Goal: Task Accomplishment & Management: Complete application form

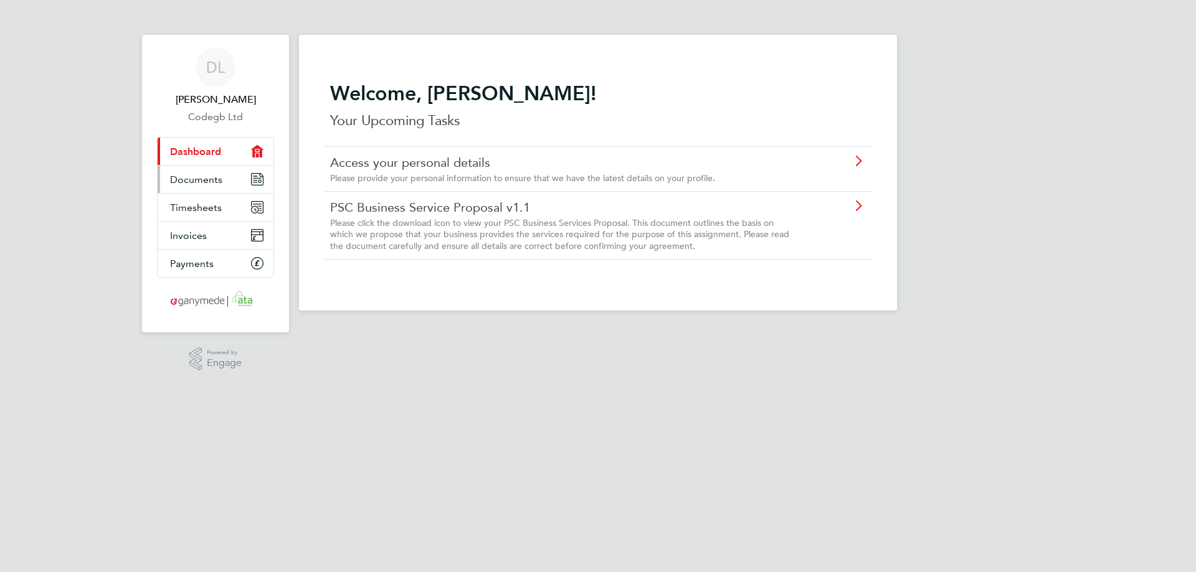
click at [207, 184] on span "Documents" at bounding box center [196, 180] width 52 height 12
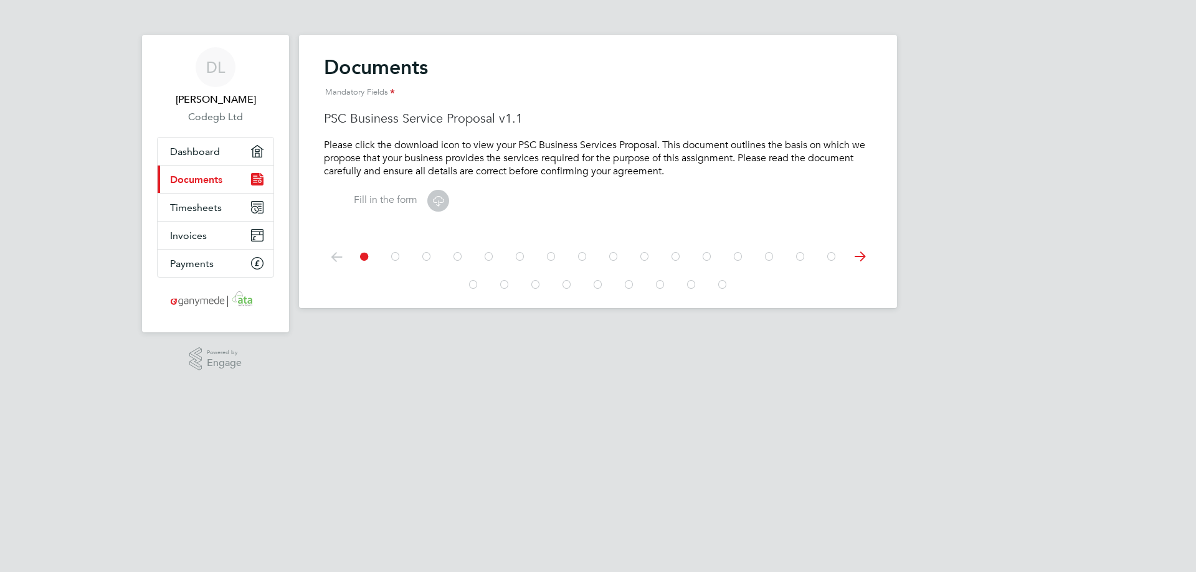
click at [858, 258] on icon at bounding box center [859, 257] width 25 height 28
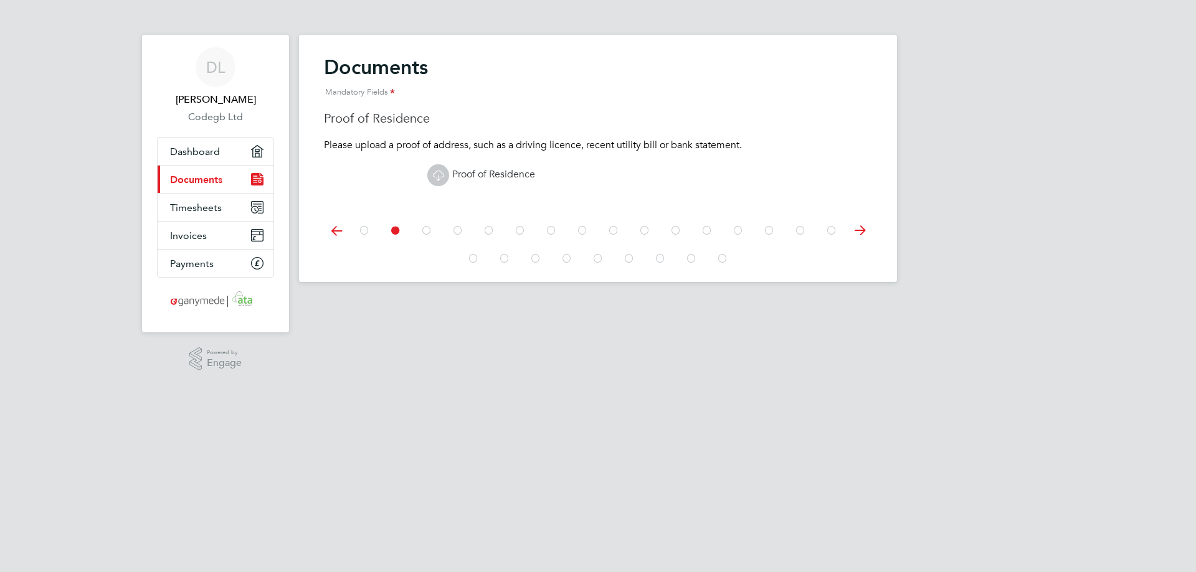
click at [858, 258] on div "Documents Mandatory Fields PSC Business Service Proposal v1.1 Please click the …" at bounding box center [598, 158] width 598 height 247
click at [858, 237] on icon at bounding box center [859, 231] width 25 height 28
click at [495, 174] on span "Conduct Regulations Opt Out Agreement" at bounding box center [534, 174] width 215 height 12
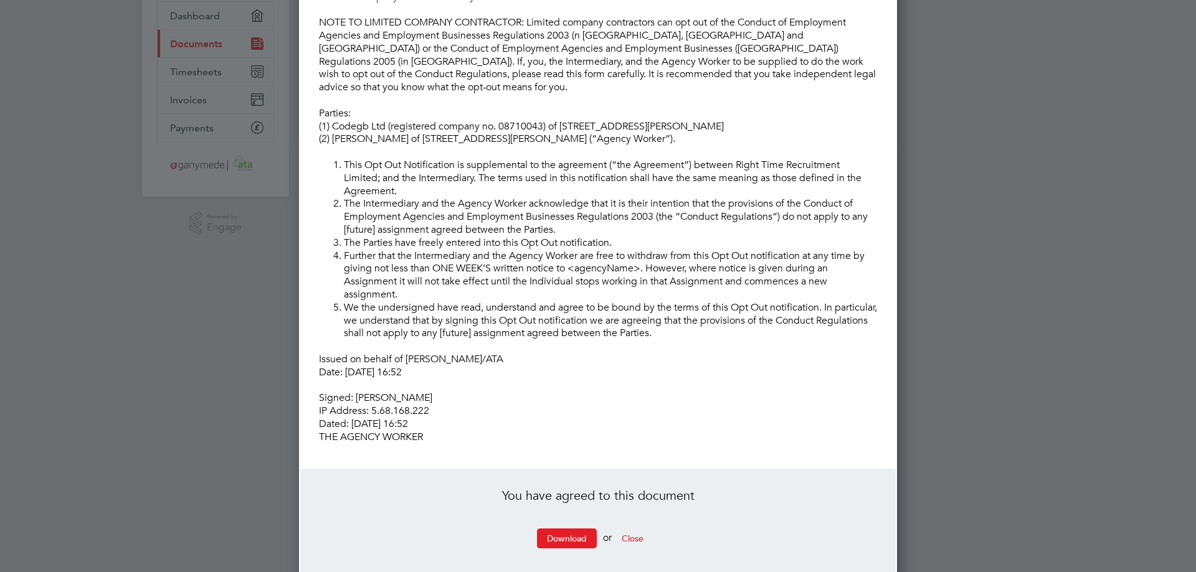
scroll to position [136, 0]
click at [633, 528] on button "Close" at bounding box center [632, 538] width 42 height 20
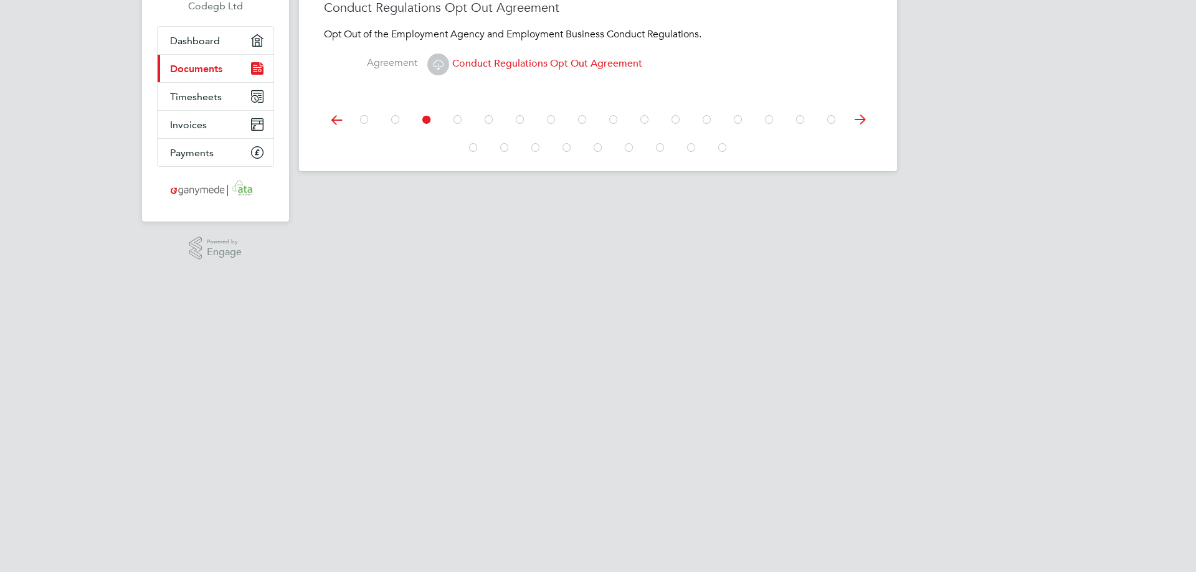
scroll to position [0, 0]
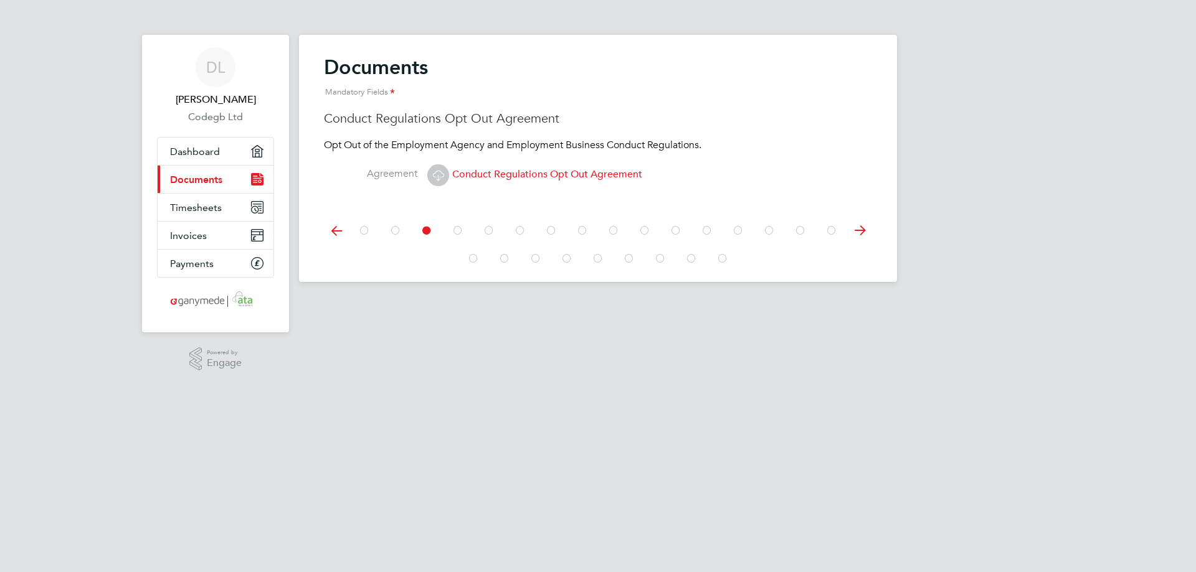
click at [324, 234] on icon at bounding box center [336, 231] width 25 height 28
click at [445, 179] on icon at bounding box center [438, 176] width 16 height 16
click at [362, 232] on icon at bounding box center [364, 231] width 12 height 28
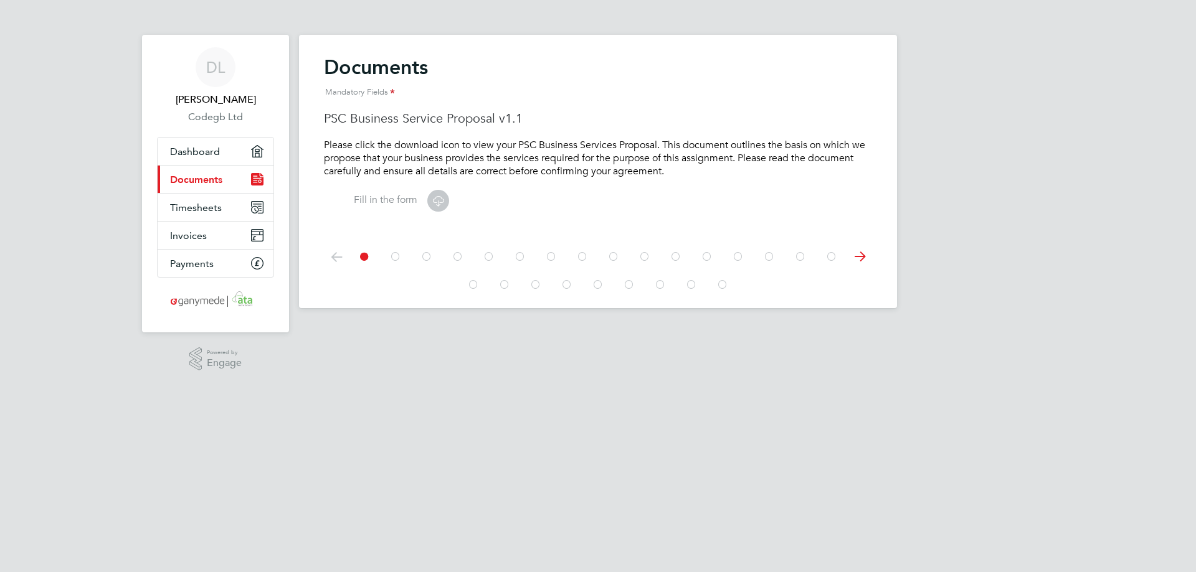
click at [444, 203] on icon at bounding box center [438, 201] width 16 height 16
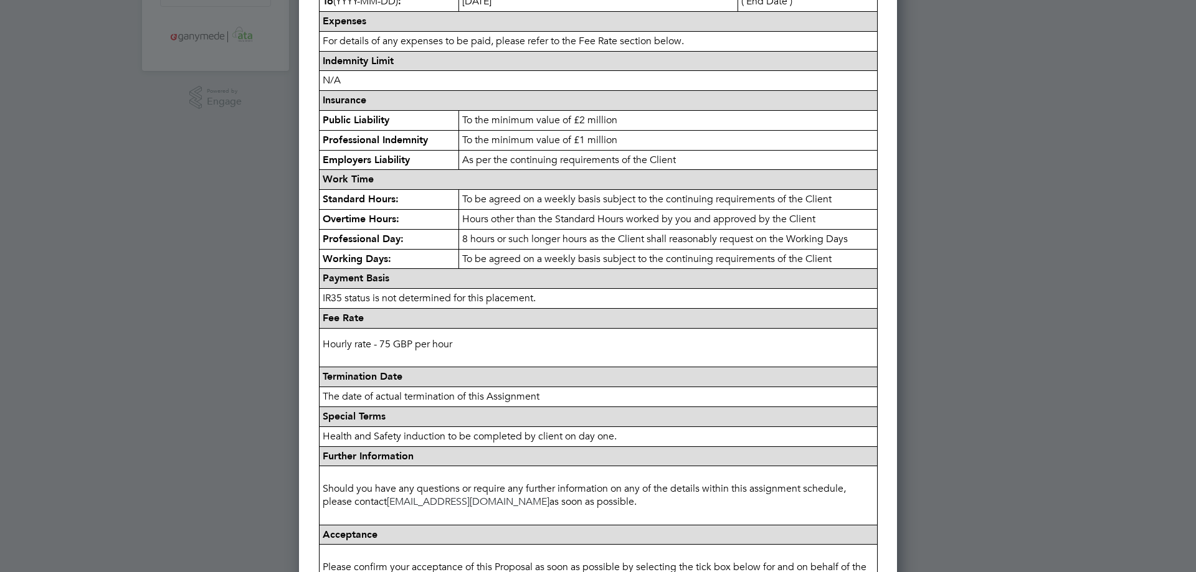
scroll to position [489, 0]
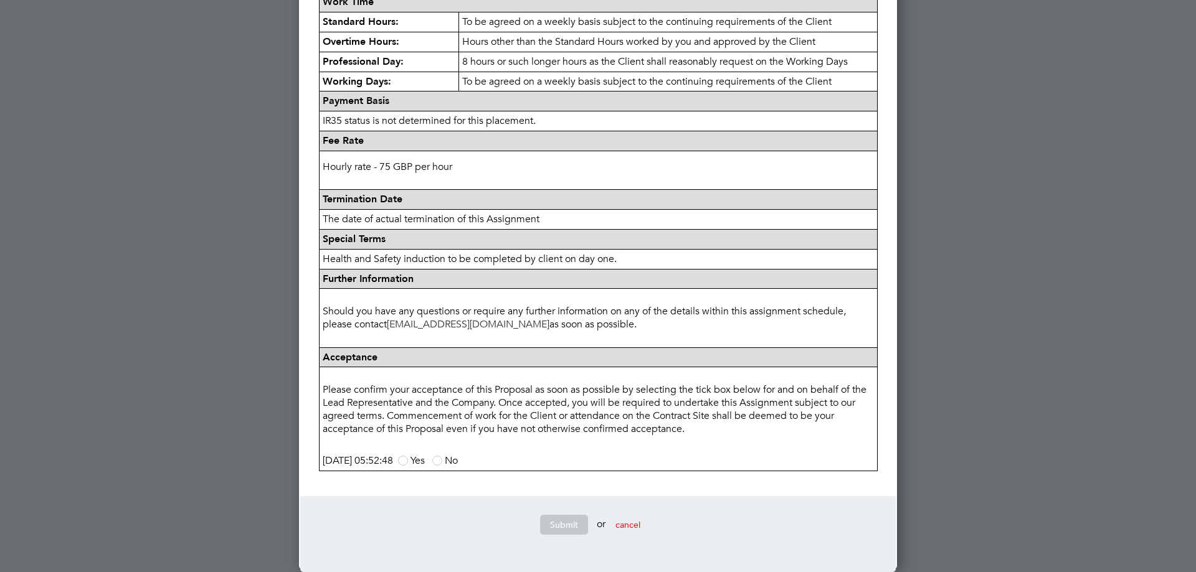
click at [408, 461] on span at bounding box center [403, 461] width 10 height 10
click at [0, 0] on input "Yes" at bounding box center [0, 0] width 0 height 0
click at [560, 520] on button "Submit" at bounding box center [564, 525] width 48 height 20
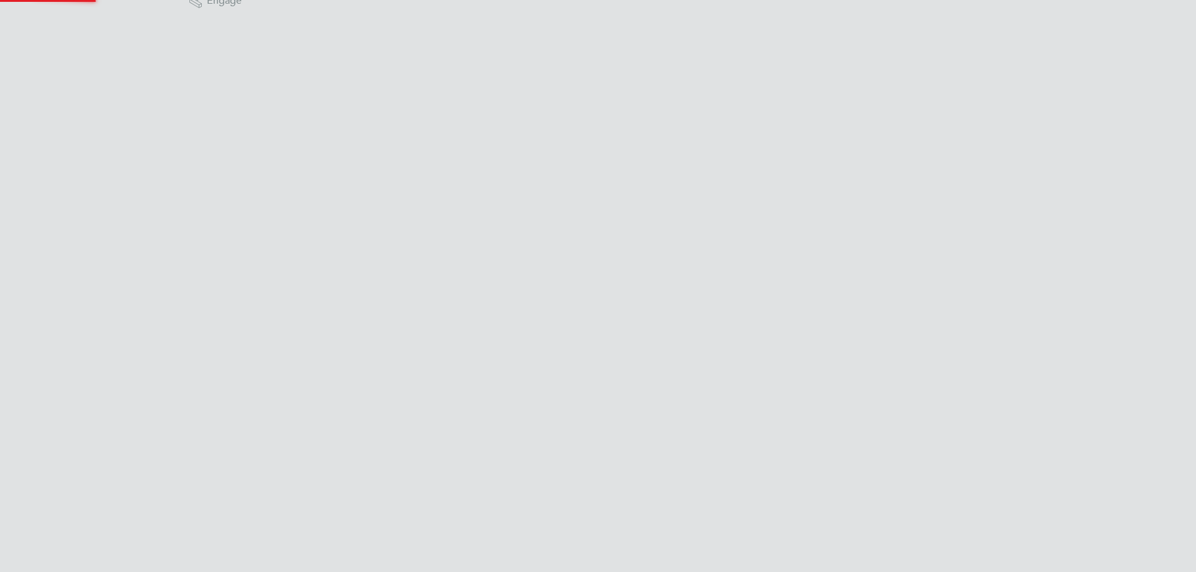
scroll to position [0, 0]
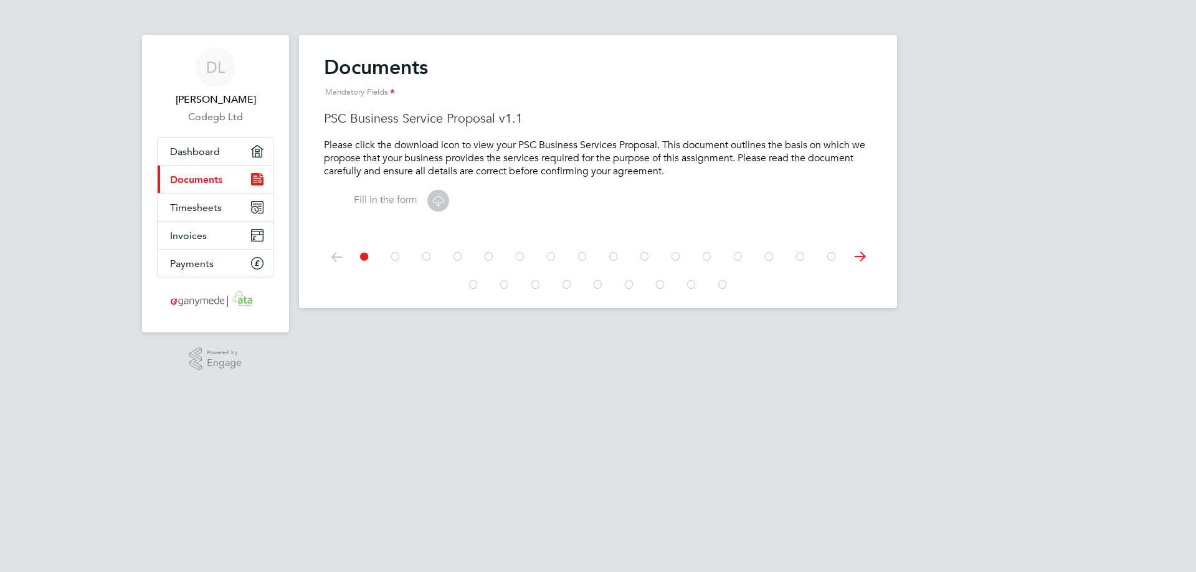
click at [435, 258] on div at bounding box center [598, 257] width 498 height 28
click at [428, 258] on icon at bounding box center [426, 257] width 12 height 28
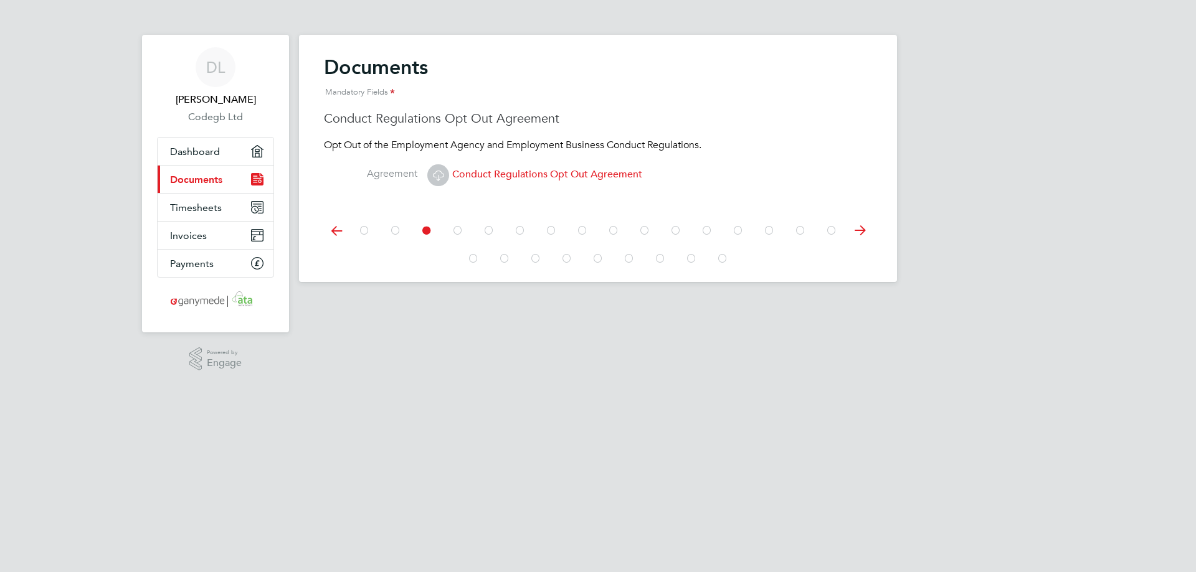
click at [456, 227] on icon at bounding box center [457, 231] width 12 height 28
click at [440, 177] on icon at bounding box center [438, 176] width 16 height 16
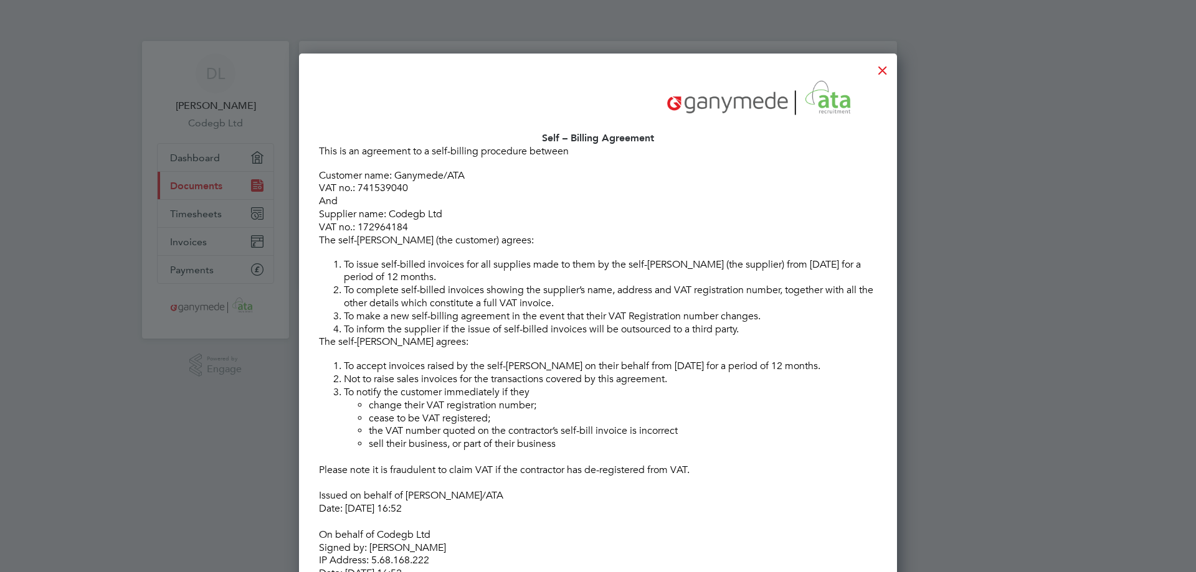
click at [885, 70] on div at bounding box center [882, 67] width 22 height 22
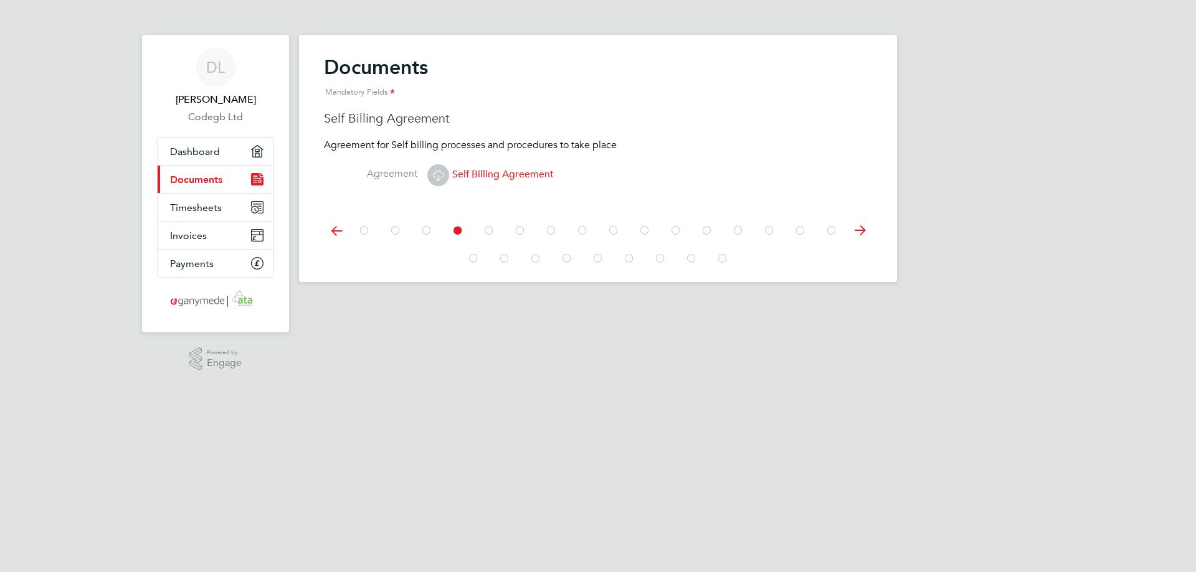
click at [493, 230] on icon at bounding box center [489, 231] width 12 height 28
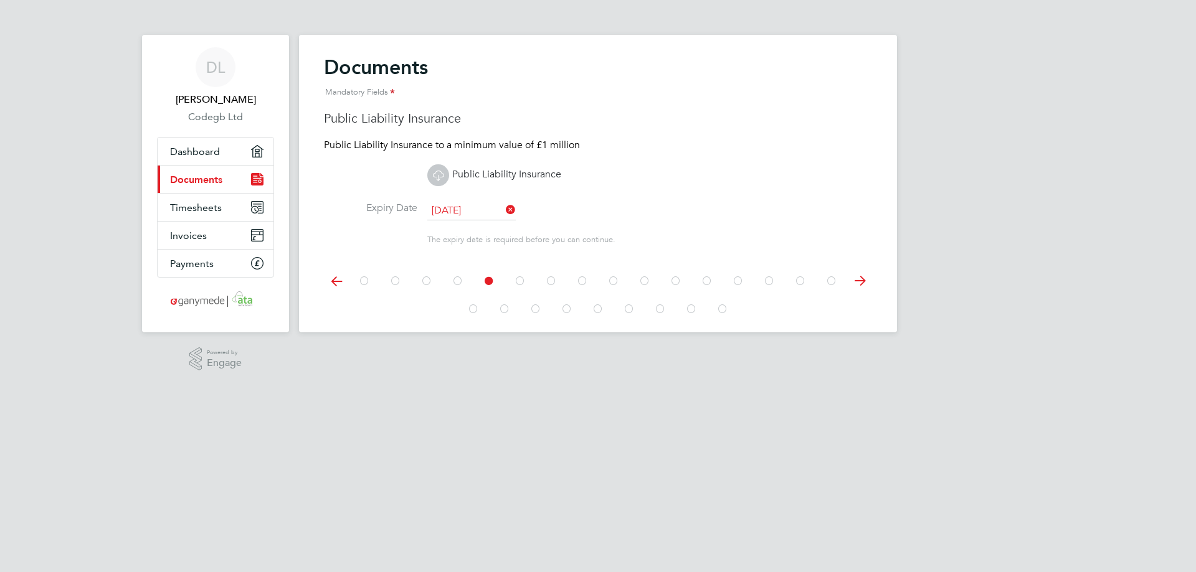
click at [440, 178] on icon at bounding box center [438, 176] width 16 height 16
click at [487, 210] on input "[DATE]" at bounding box center [471, 211] width 88 height 19
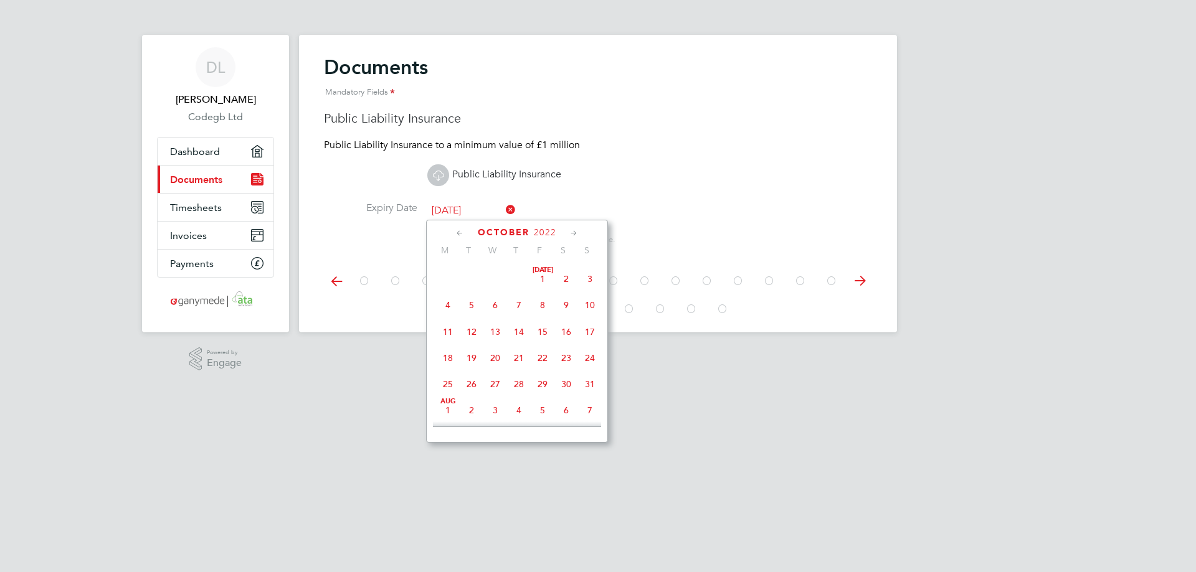
scroll to position [404, 0]
click at [573, 235] on icon at bounding box center [574, 234] width 12 height 14
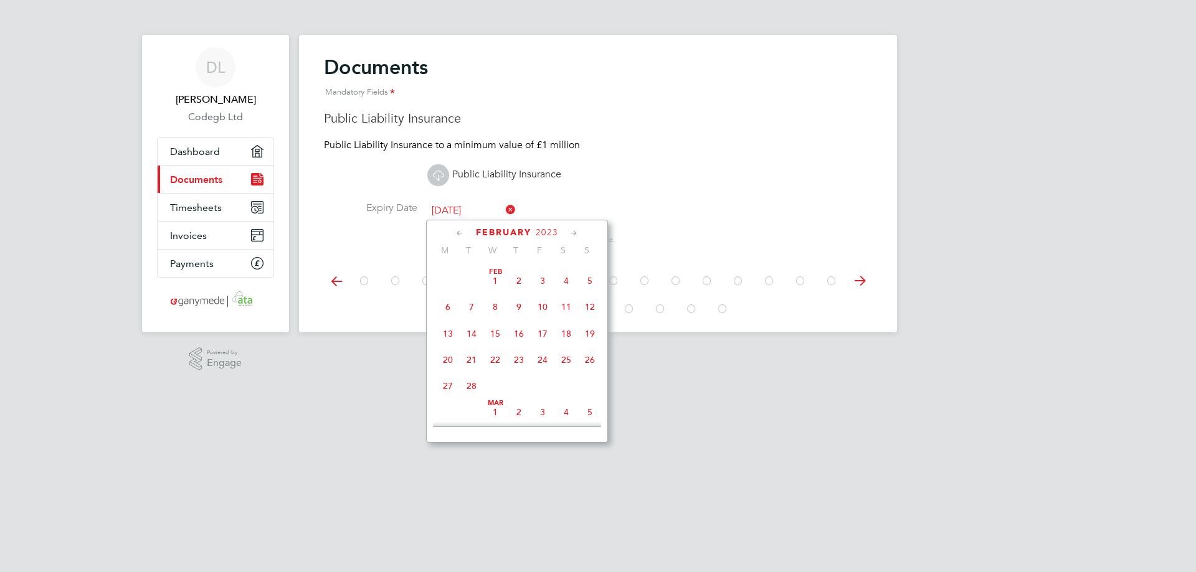
click at [573, 235] on icon at bounding box center [574, 234] width 12 height 14
click at [572, 235] on icon at bounding box center [574, 234] width 12 height 14
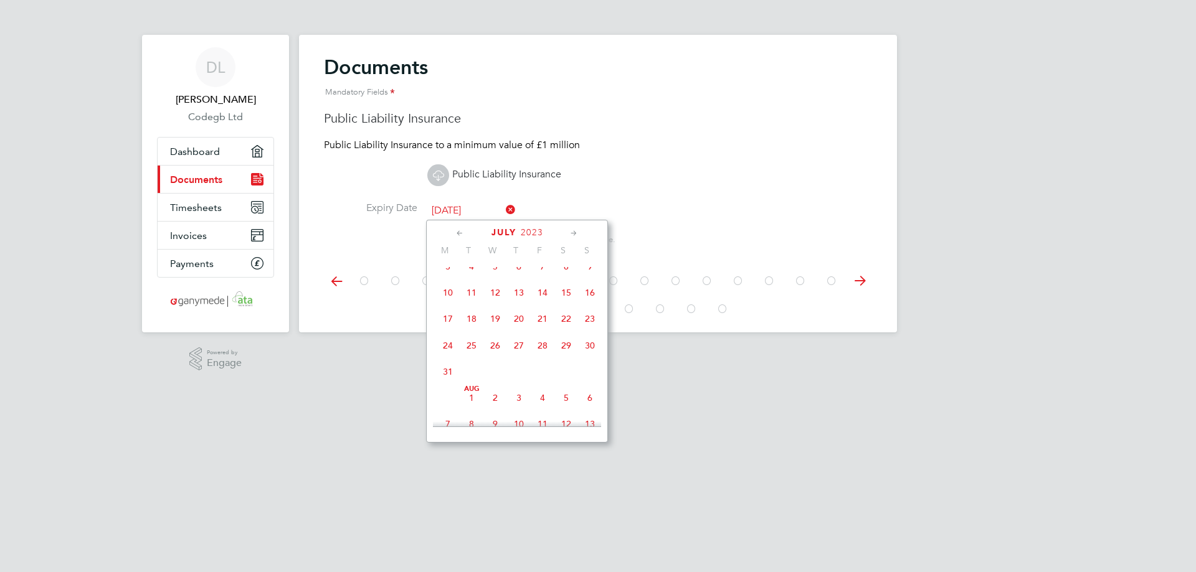
click at [572, 235] on icon at bounding box center [574, 234] width 12 height 14
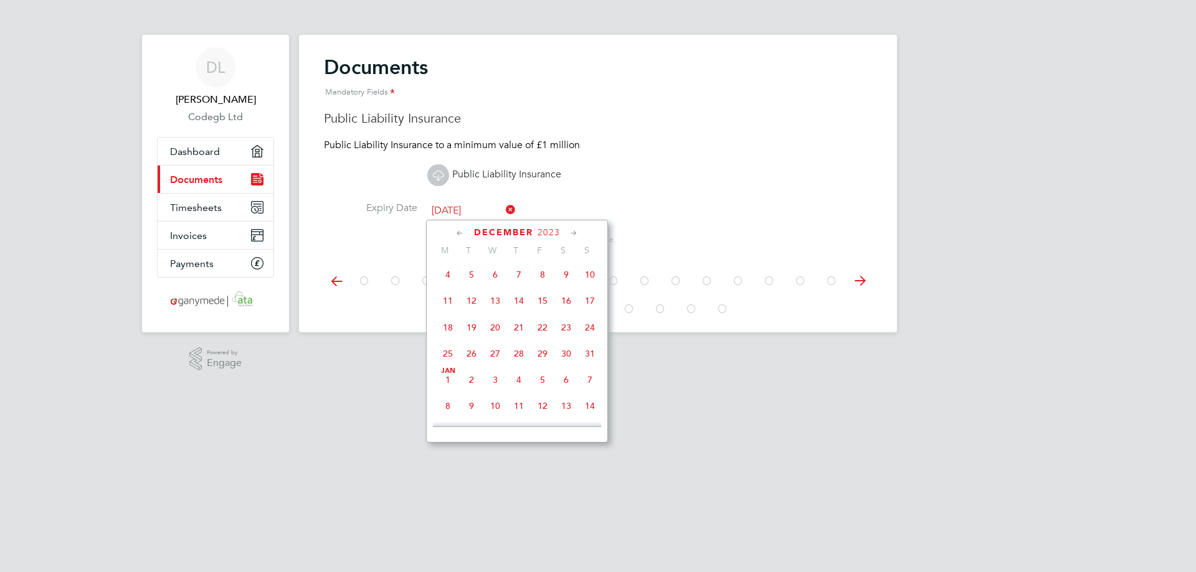
click at [572, 235] on icon at bounding box center [574, 234] width 12 height 14
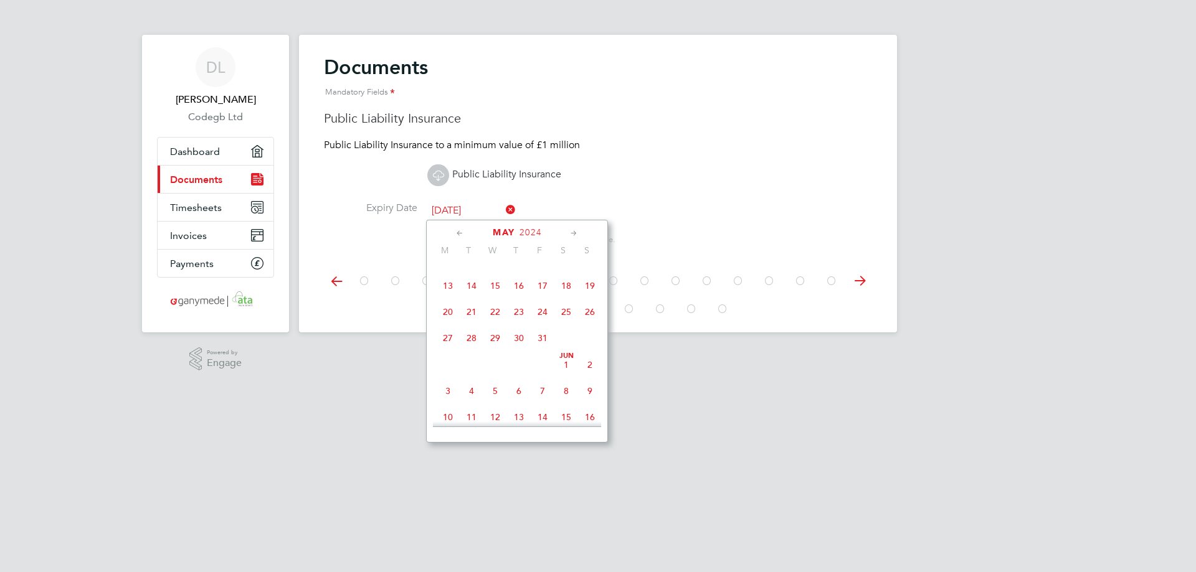
click at [572, 235] on icon at bounding box center [574, 234] width 12 height 14
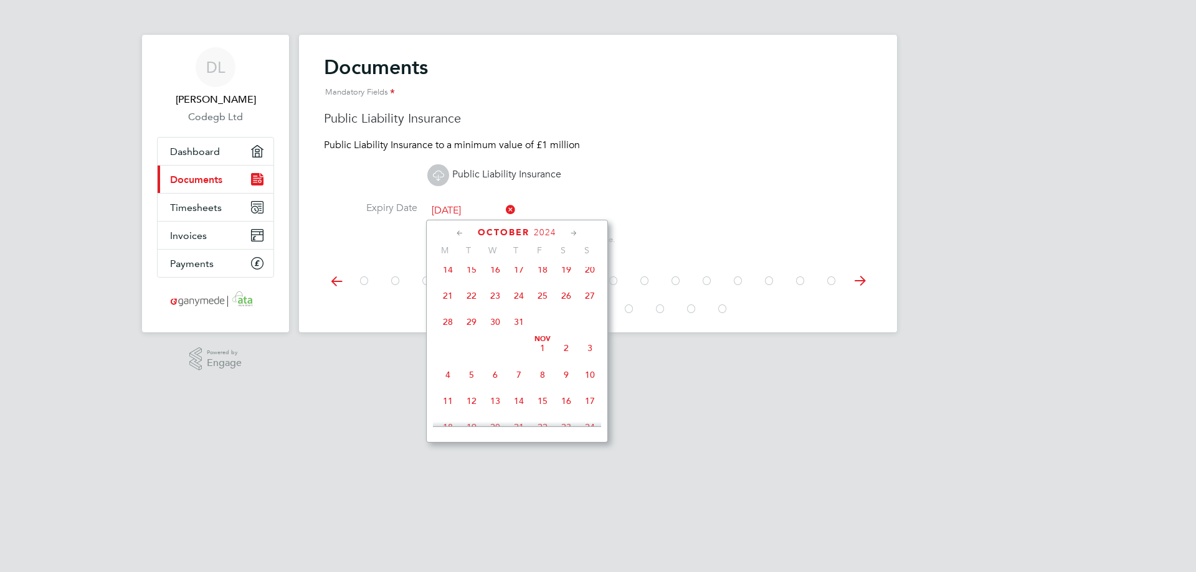
click at [572, 235] on icon at bounding box center [574, 234] width 12 height 14
click at [572, 234] on icon at bounding box center [574, 234] width 12 height 14
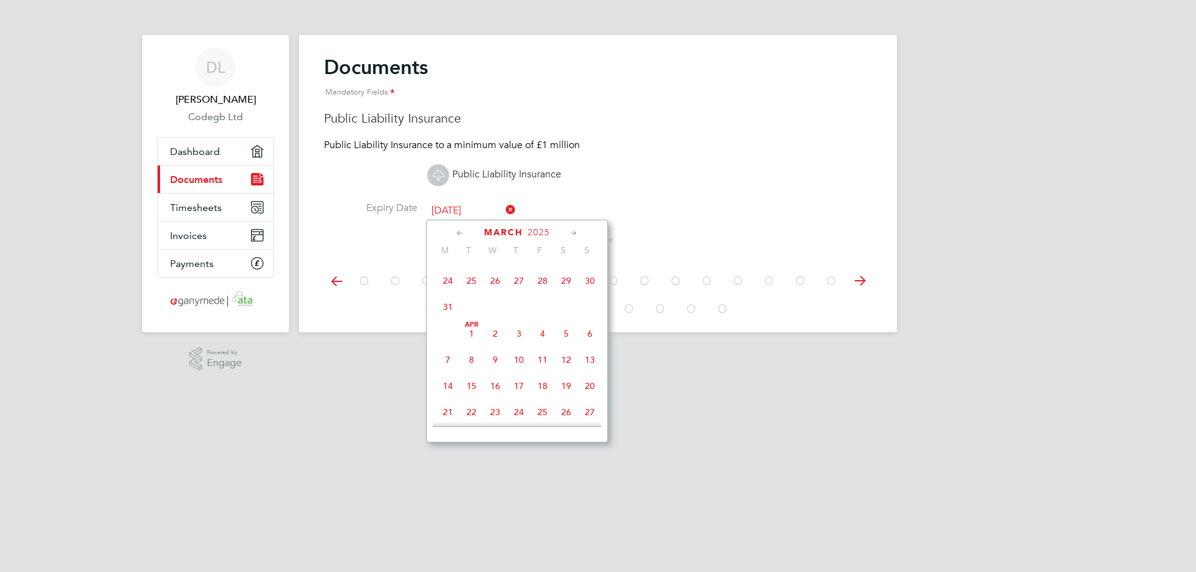
click at [572, 234] on icon at bounding box center [574, 234] width 12 height 14
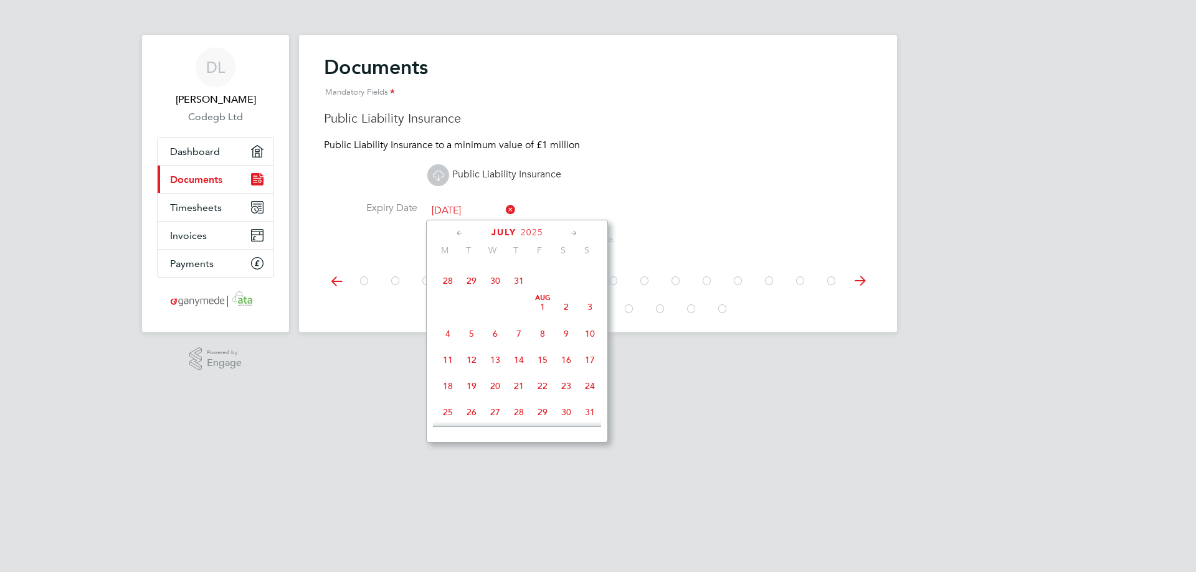
click at [572, 234] on icon at bounding box center [574, 234] width 12 height 14
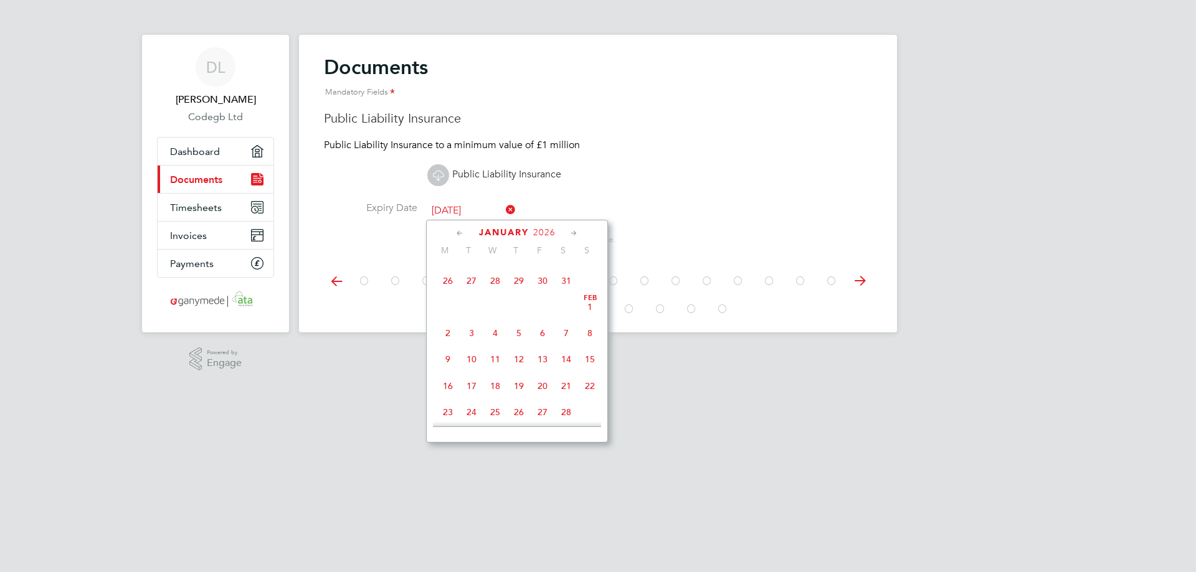
click at [572, 234] on icon at bounding box center [574, 234] width 12 height 14
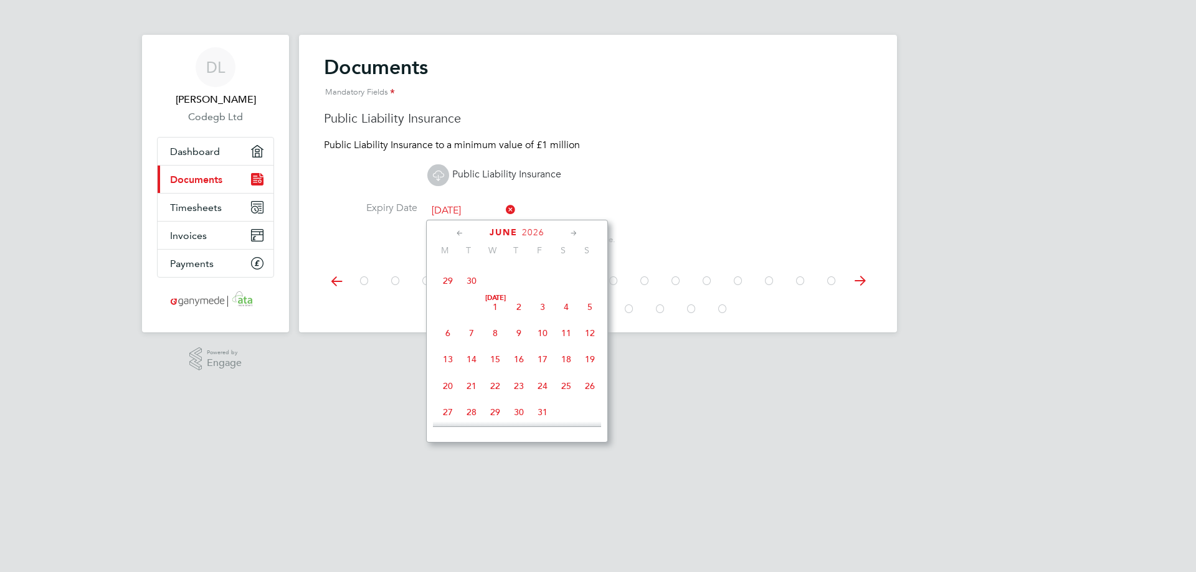
click at [572, 234] on icon at bounding box center [574, 234] width 12 height 14
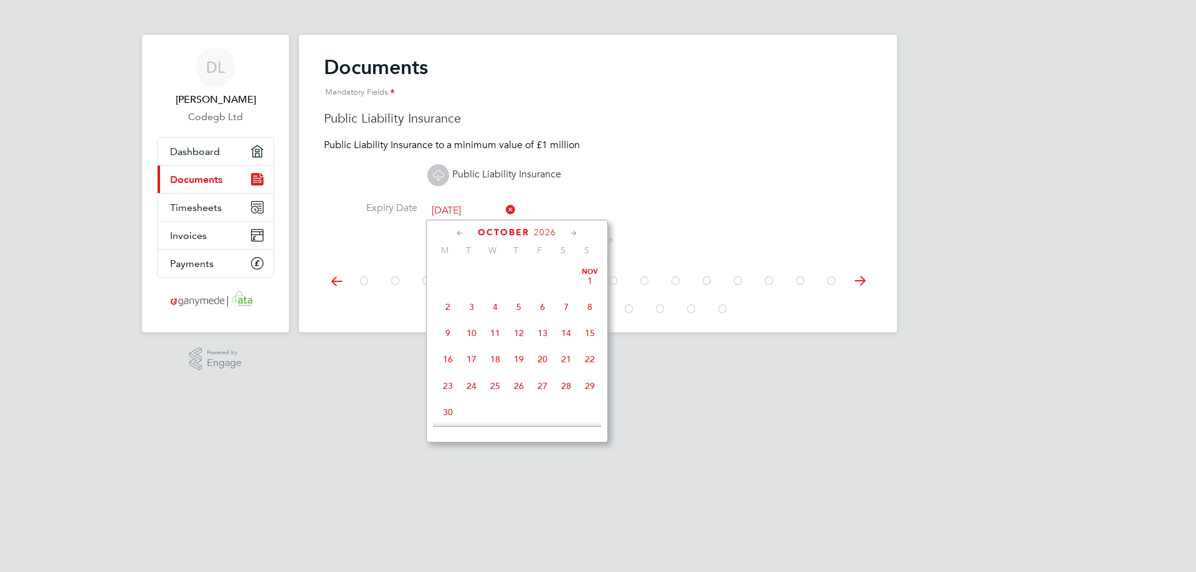
click at [567, 187] on span "10" at bounding box center [566, 176] width 24 height 24
type input "[DATE]"
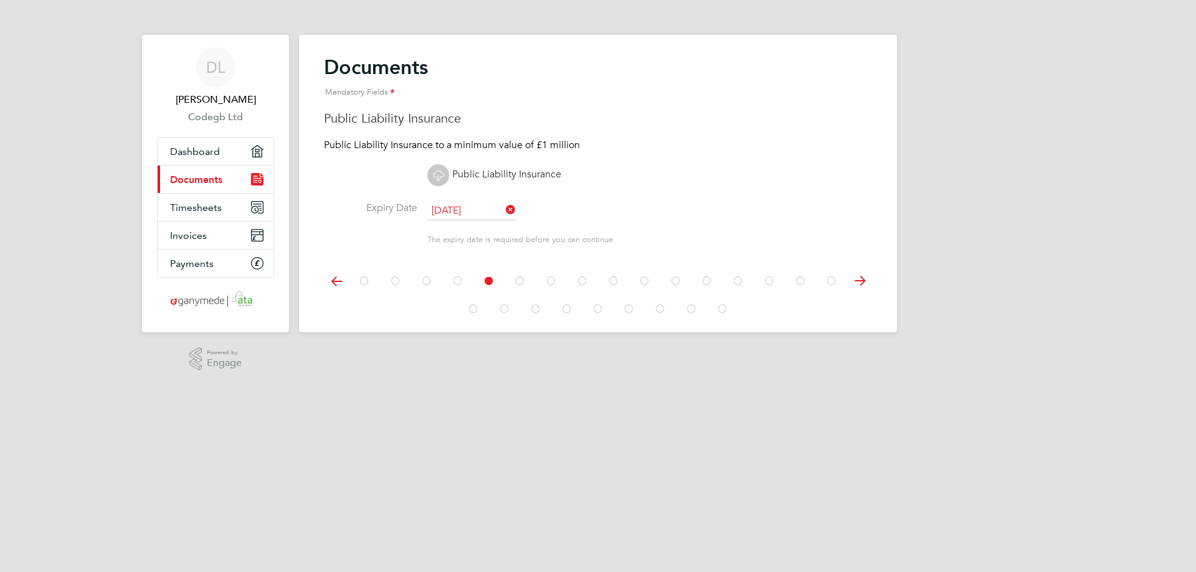
click at [858, 278] on icon at bounding box center [859, 281] width 25 height 28
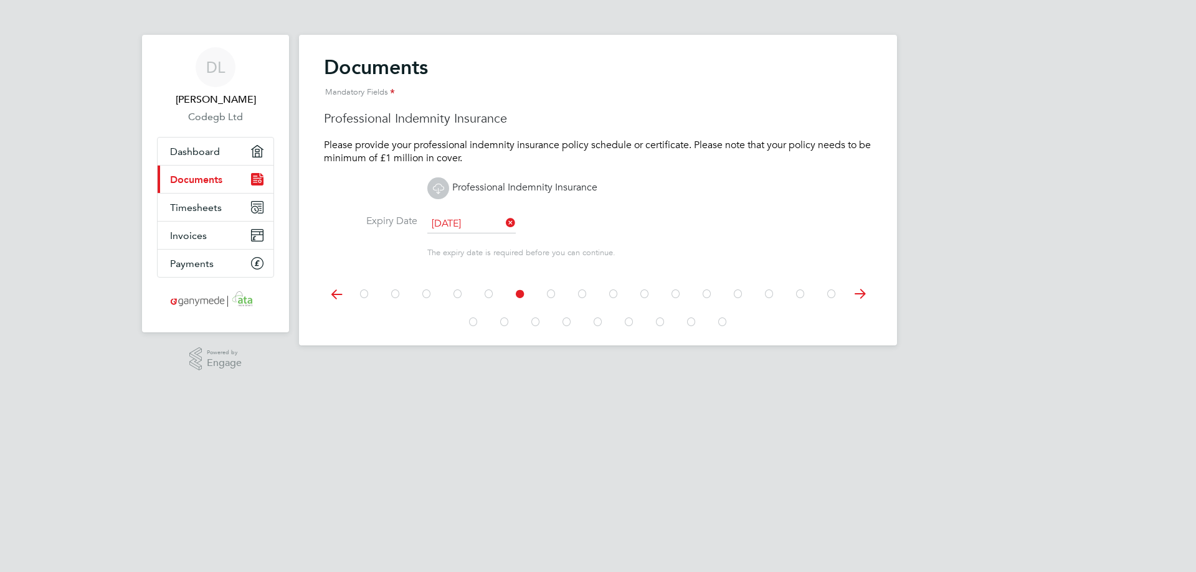
scroll to position [404, 0]
click at [484, 224] on input "[DATE]" at bounding box center [471, 224] width 88 height 19
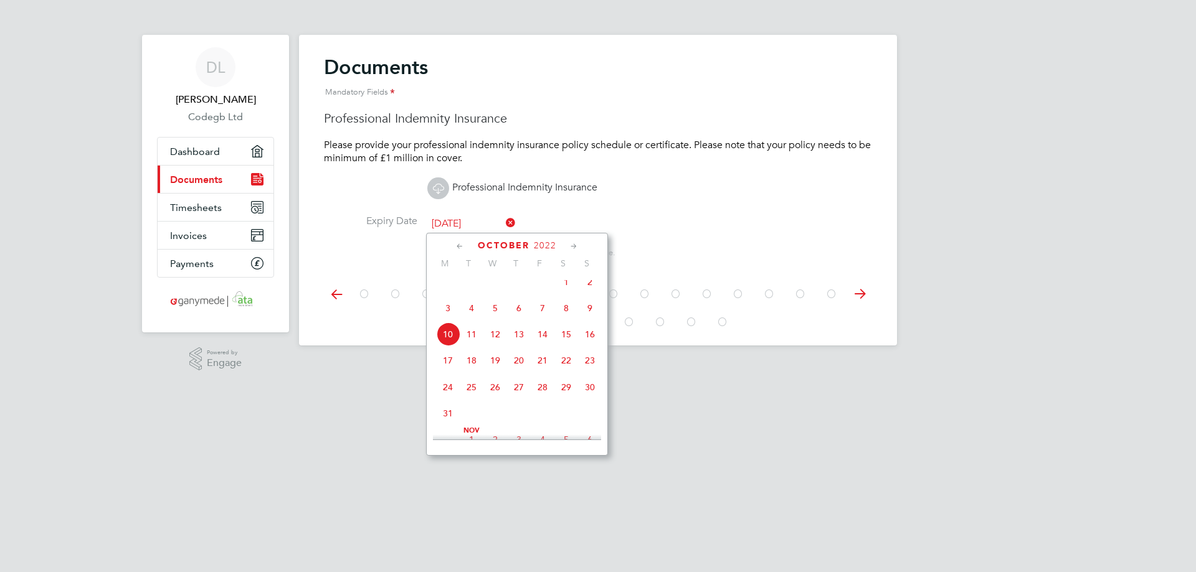
click at [551, 246] on span "2022" at bounding box center [545, 245] width 22 height 11
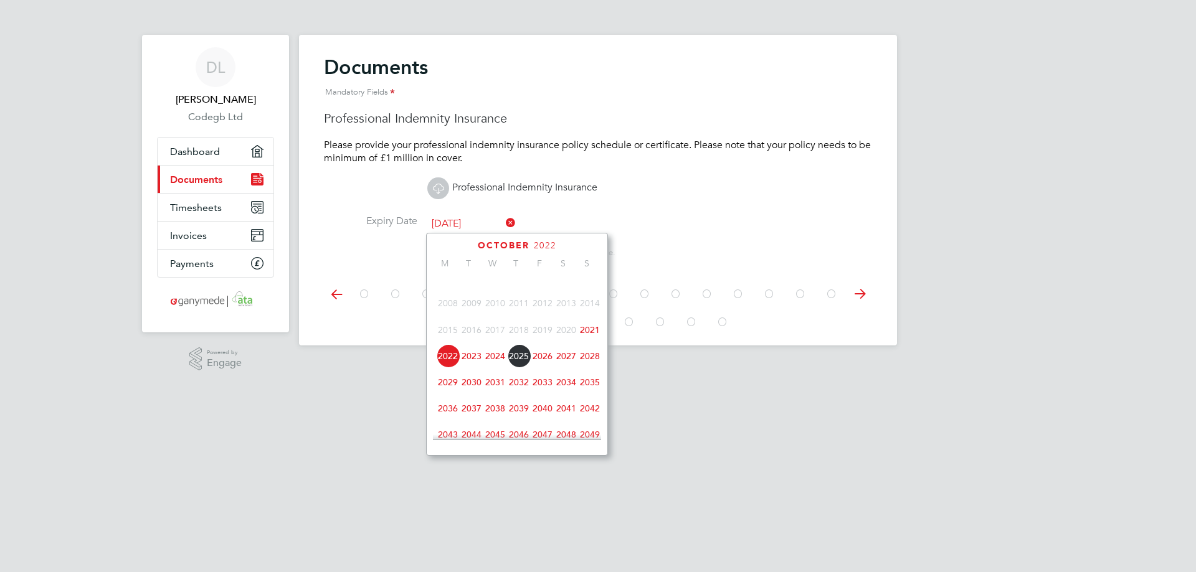
click at [536, 368] on span "2026" at bounding box center [543, 356] width 24 height 24
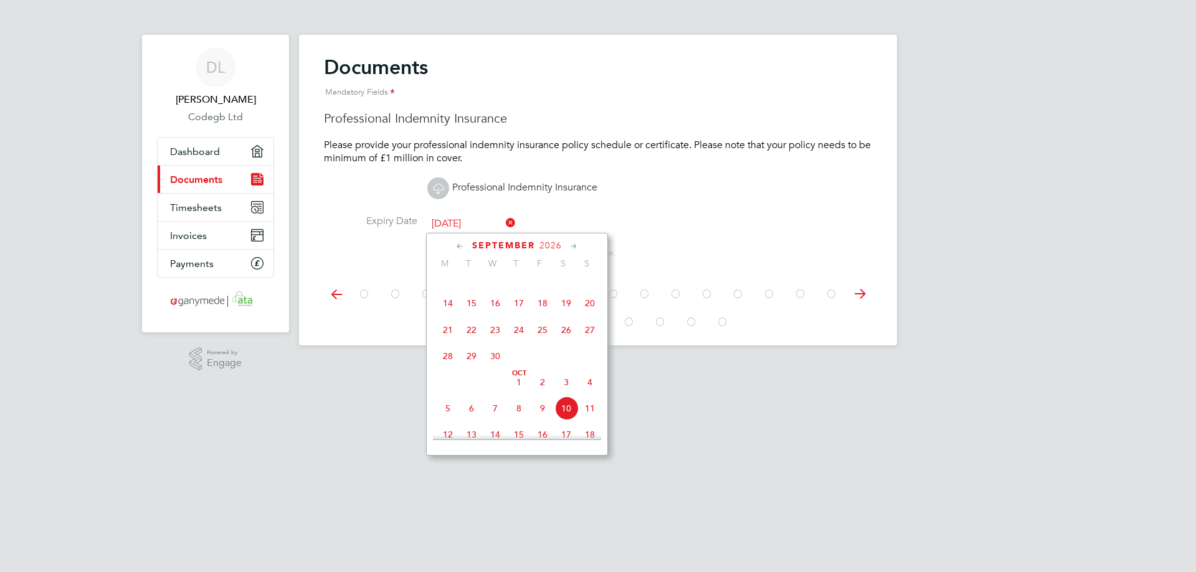
click at [718, 157] on p "Please provide your professional indemnity insurance policy schedule or certifi…" at bounding box center [598, 152] width 548 height 26
click at [480, 224] on input "[DATE]" at bounding box center [471, 224] width 88 height 19
click at [547, 246] on span "2026" at bounding box center [545, 245] width 22 height 11
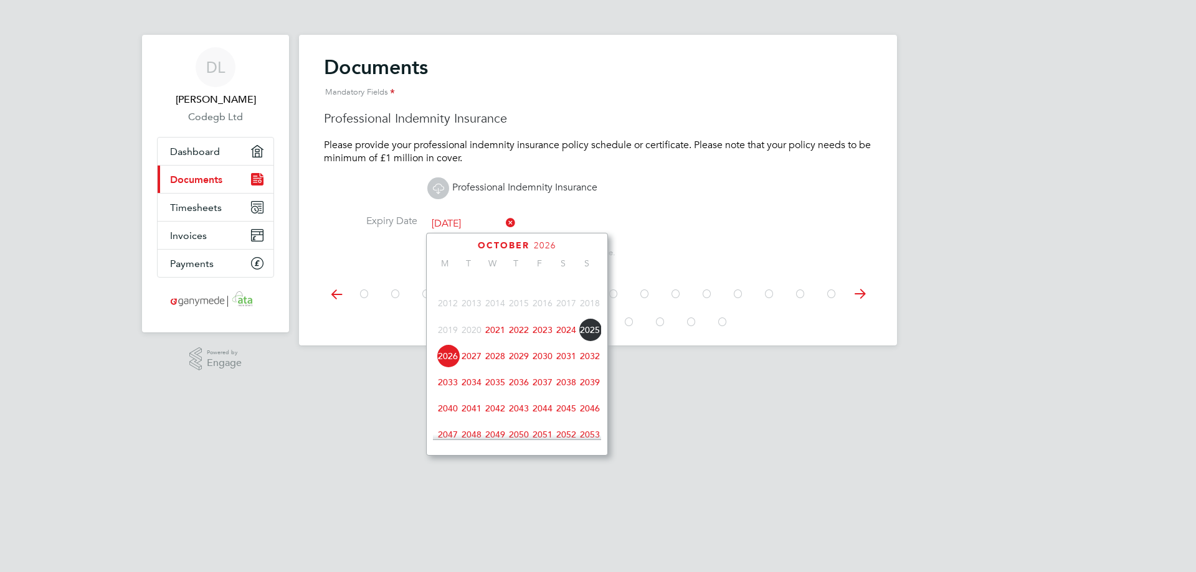
click at [446, 366] on span "2026" at bounding box center [448, 356] width 24 height 24
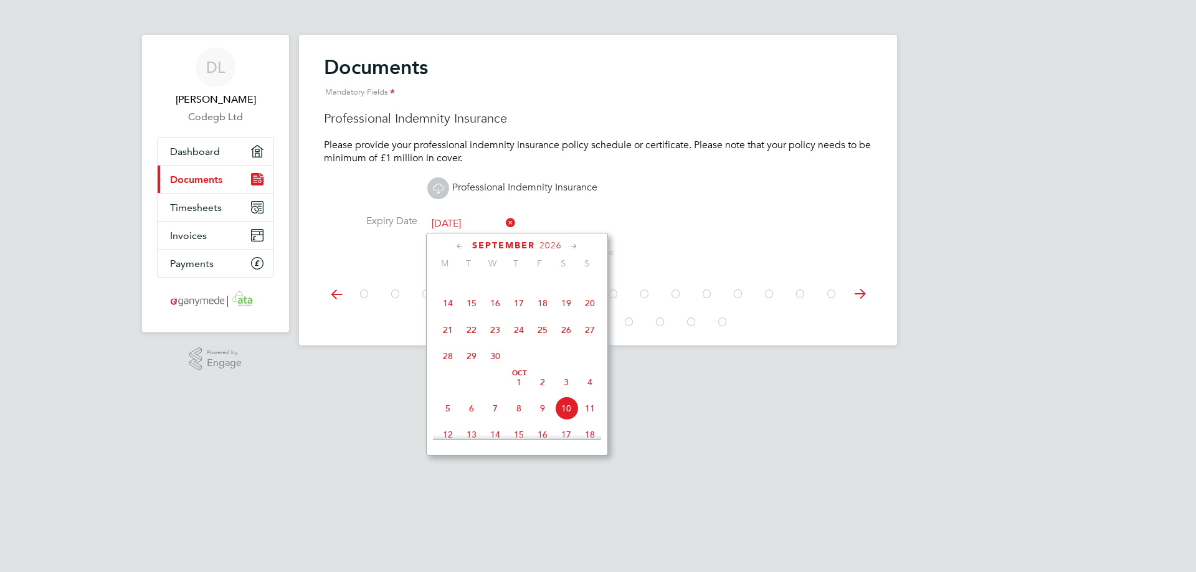
click at [574, 418] on span "10" at bounding box center [566, 409] width 24 height 24
type input "[DATE]"
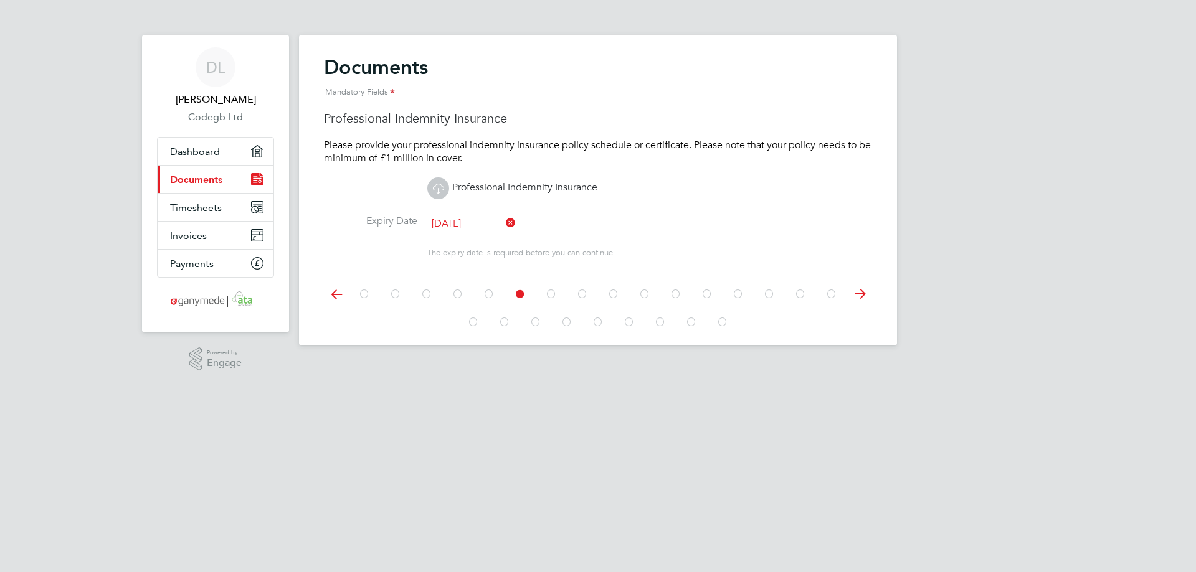
click at [574, 418] on span "10" at bounding box center [566, 409] width 24 height 24
click at [857, 296] on icon at bounding box center [859, 294] width 25 height 28
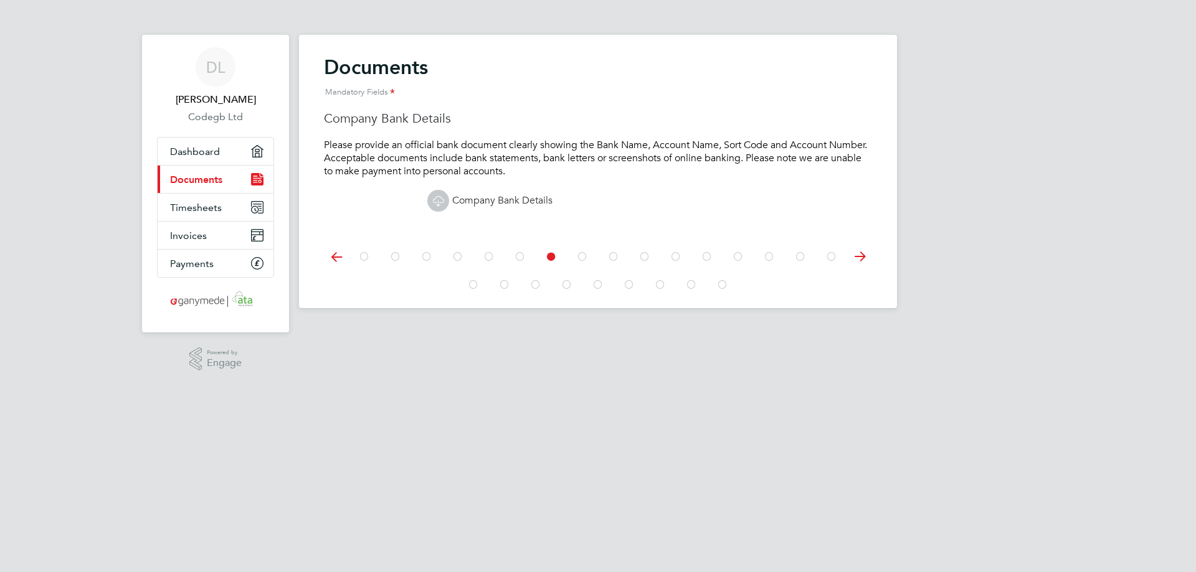
click at [433, 201] on icon at bounding box center [438, 201] width 16 height 16
click at [864, 255] on icon at bounding box center [859, 257] width 25 height 28
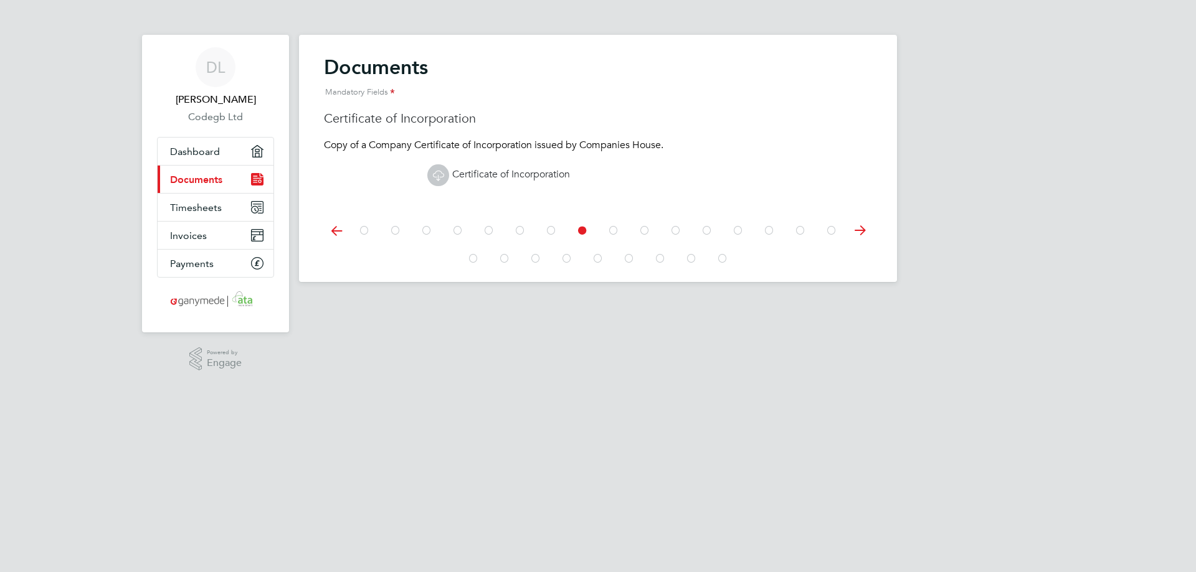
click at [502, 179] on link "Certificate of Incorporation" at bounding box center [498, 174] width 143 height 12
click at [856, 229] on icon at bounding box center [859, 231] width 25 height 28
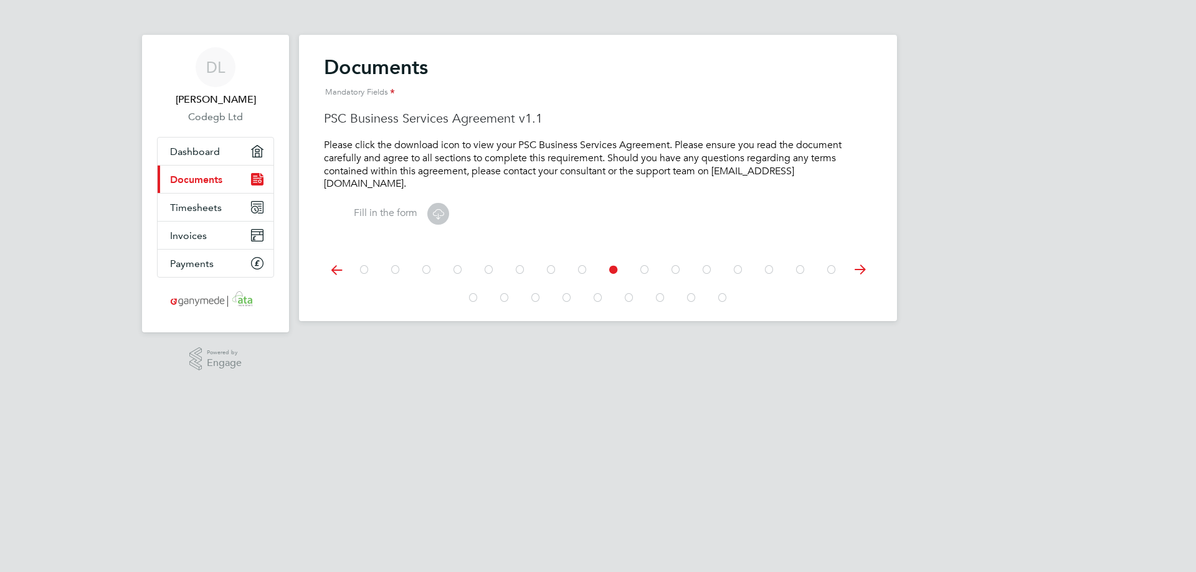
click at [437, 217] on icon at bounding box center [438, 214] width 16 height 16
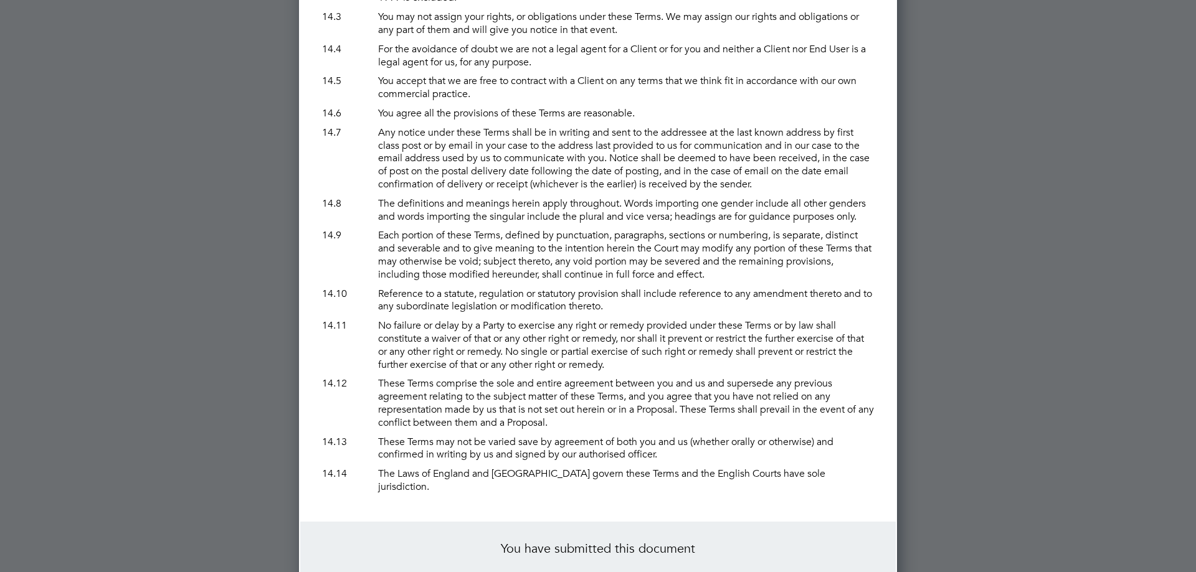
scroll to position [9639, 0]
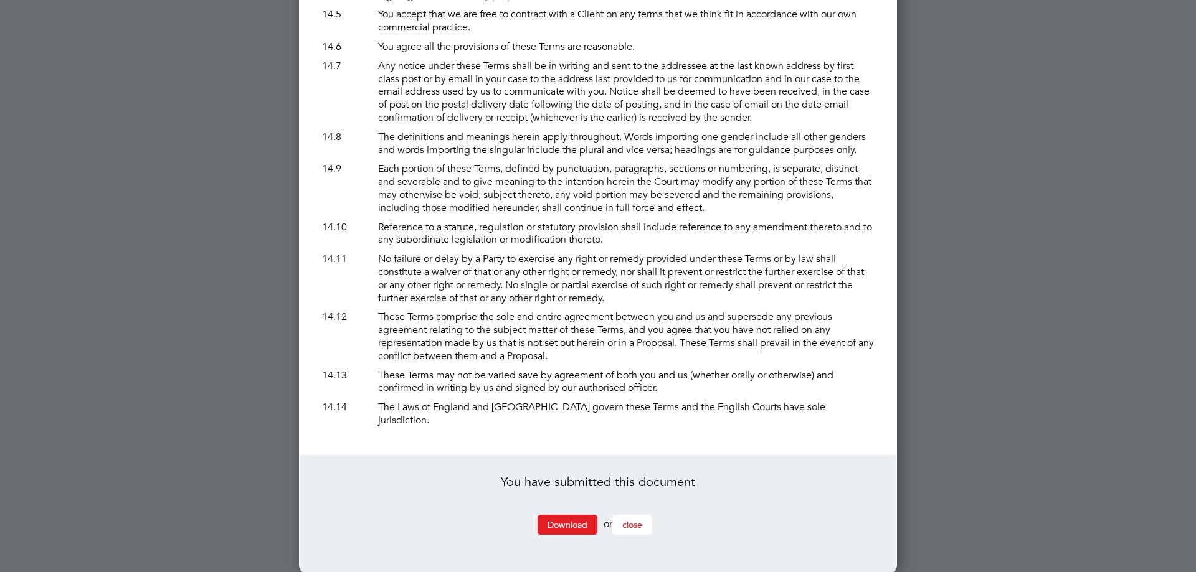
click at [631, 527] on span "close" at bounding box center [632, 524] width 20 height 11
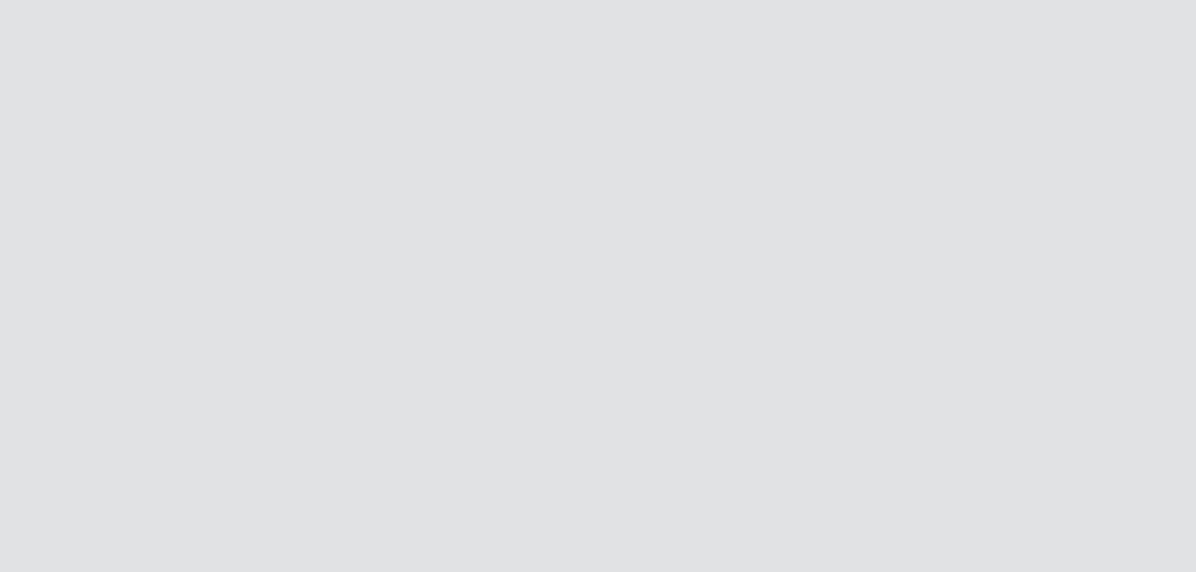
scroll to position [0, 0]
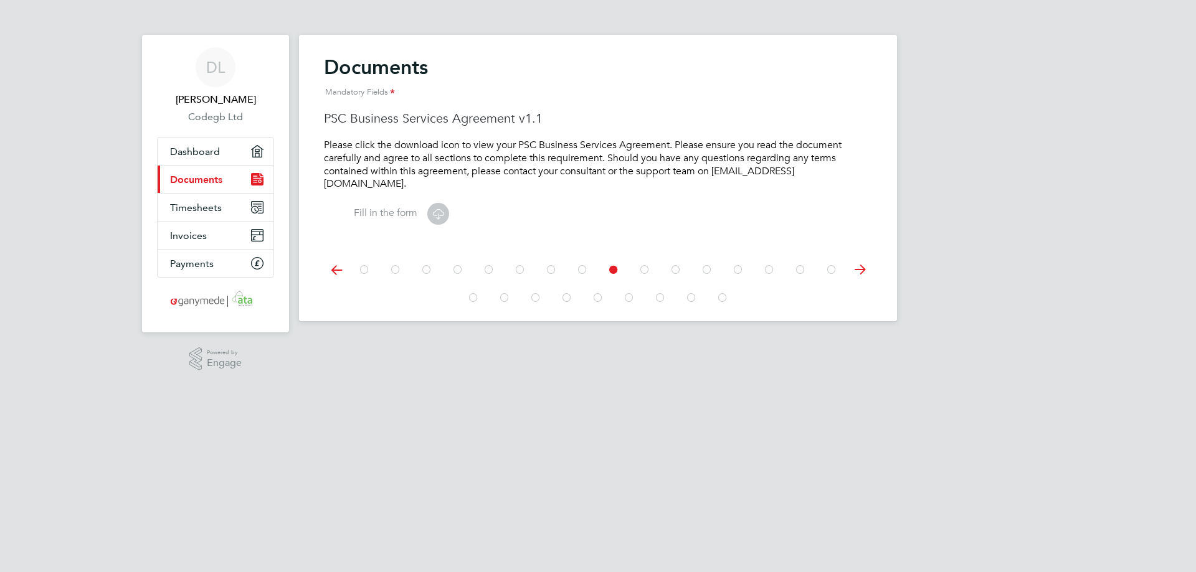
click at [647, 268] on icon at bounding box center [644, 270] width 12 height 28
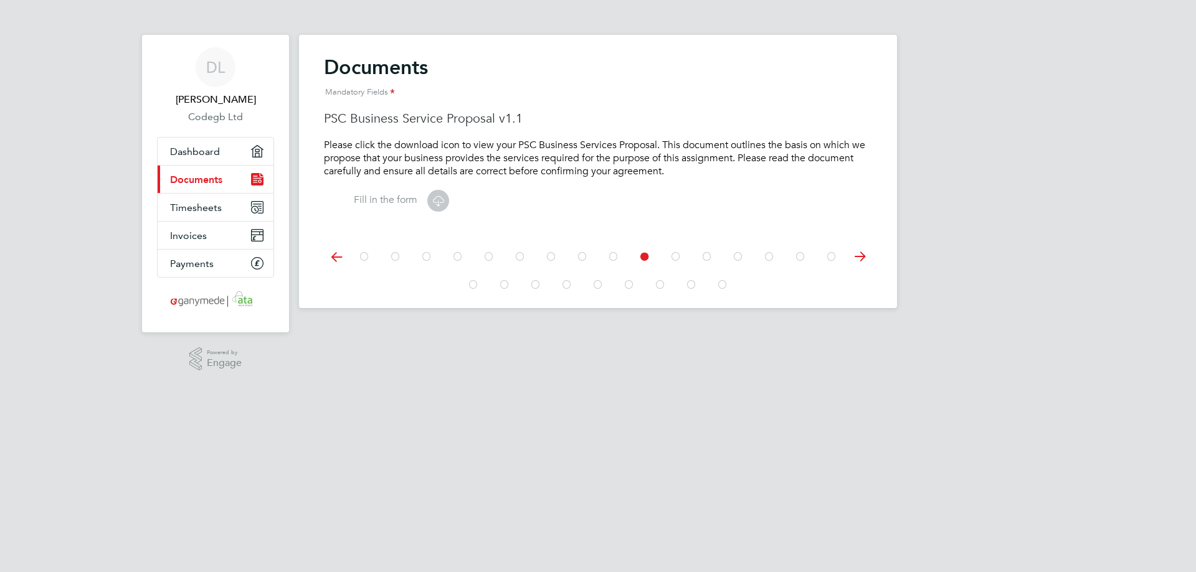
click at [679, 259] on icon at bounding box center [675, 257] width 12 height 28
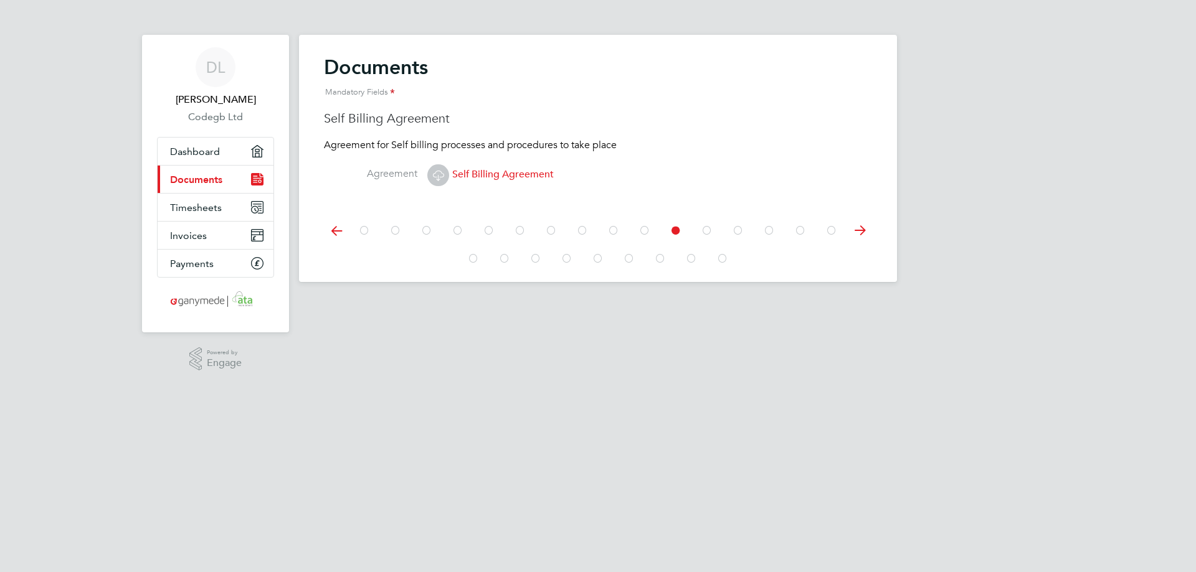
click at [707, 231] on icon at bounding box center [707, 231] width 12 height 28
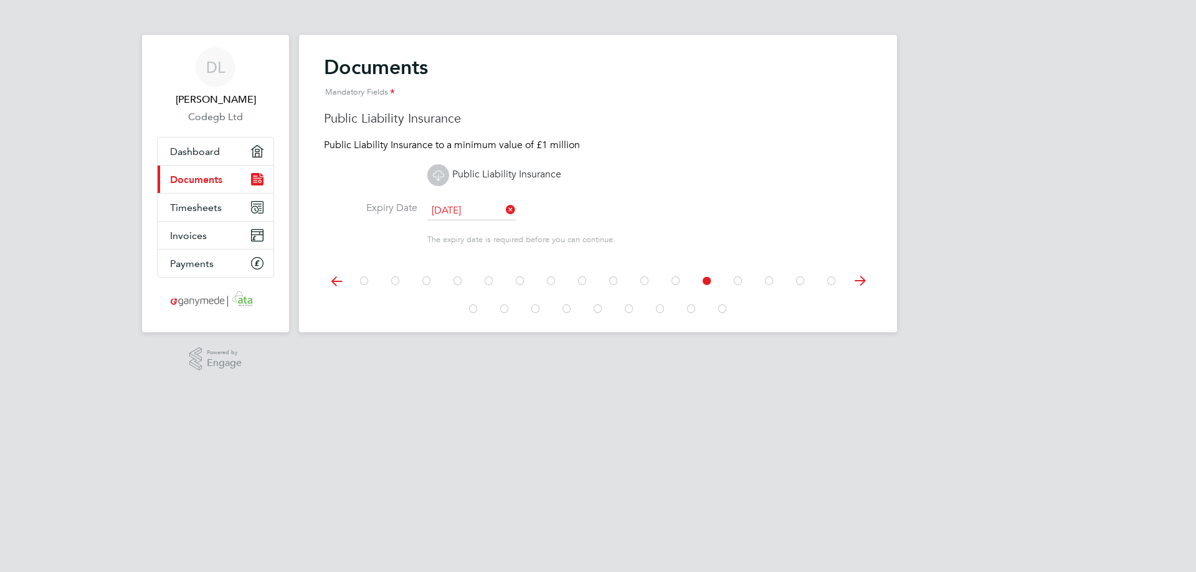
click at [743, 281] on icon at bounding box center [738, 281] width 12 height 28
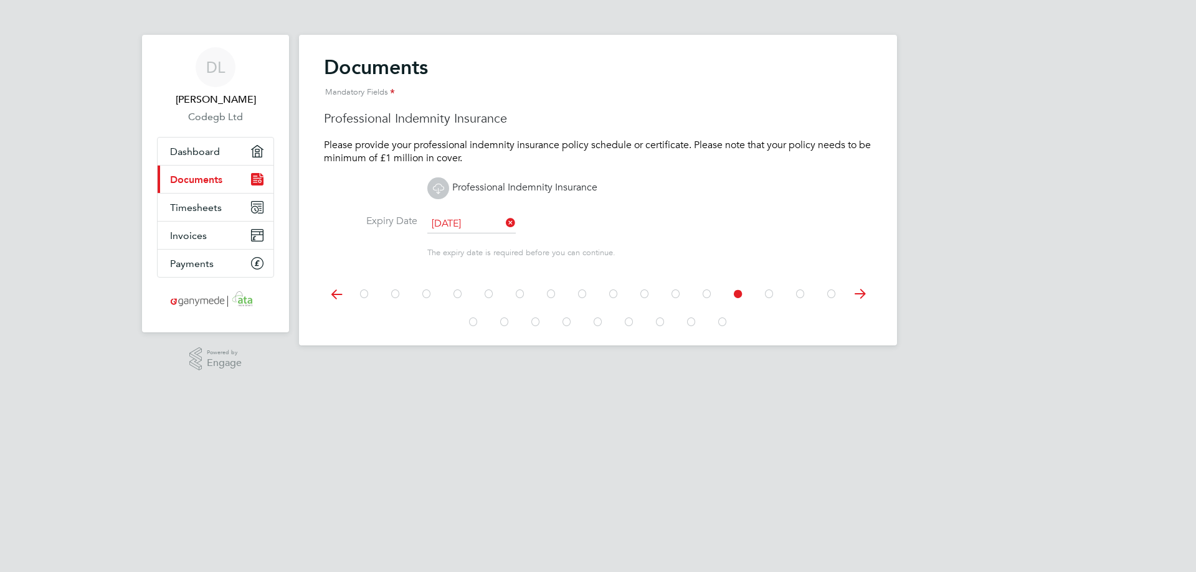
click at [763, 281] on icon at bounding box center [769, 294] width 12 height 28
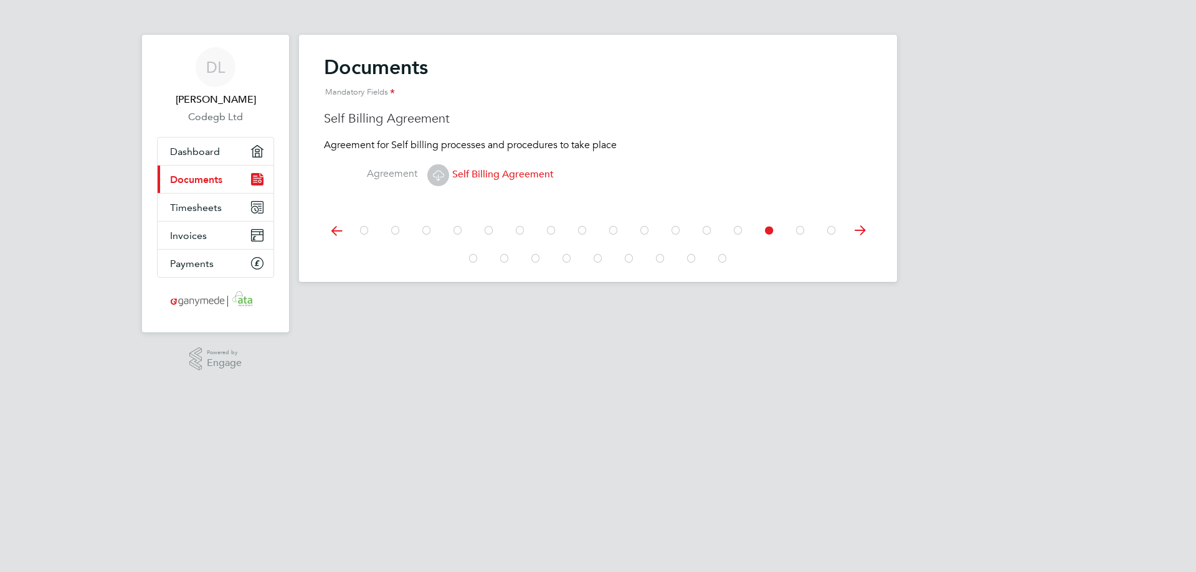
click at [771, 290] on app-footer at bounding box center [598, 292] width 598 height 20
click at [517, 245] on div at bounding box center [598, 231] width 498 height 28
click at [501, 258] on icon at bounding box center [504, 259] width 12 height 28
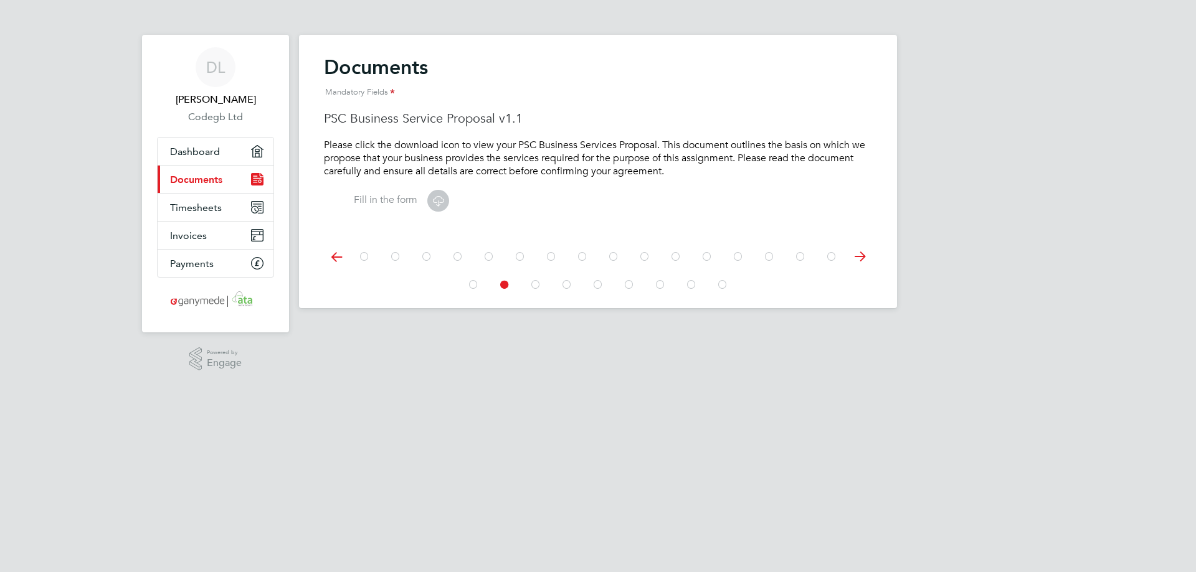
click at [724, 286] on icon at bounding box center [722, 285] width 12 height 28
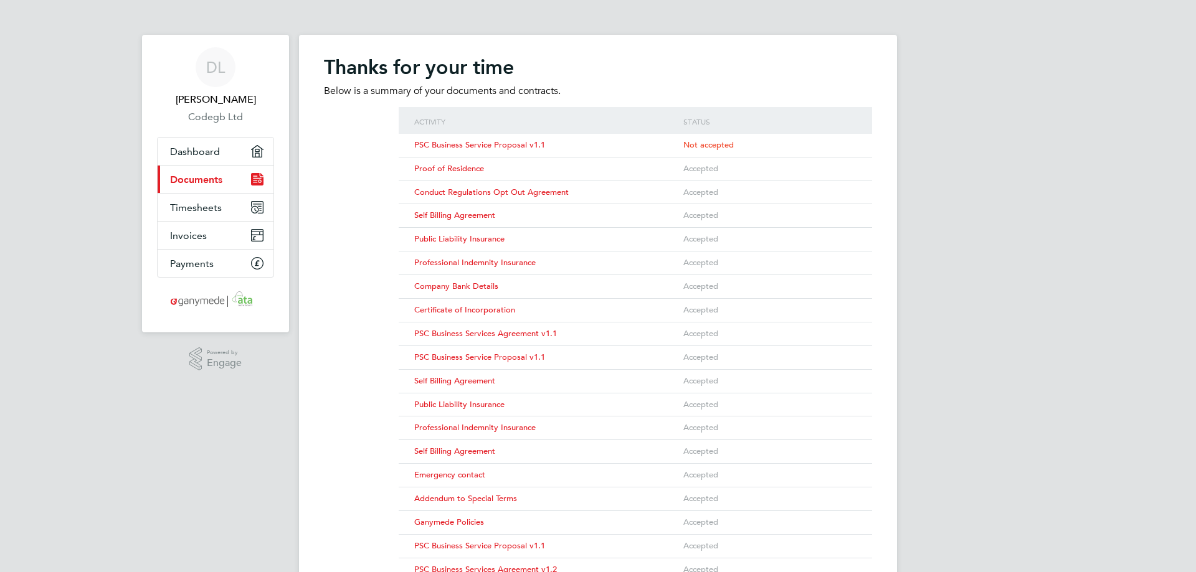
click at [485, 146] on span "PSC Business Service Proposal v1.1" at bounding box center [479, 144] width 131 height 11
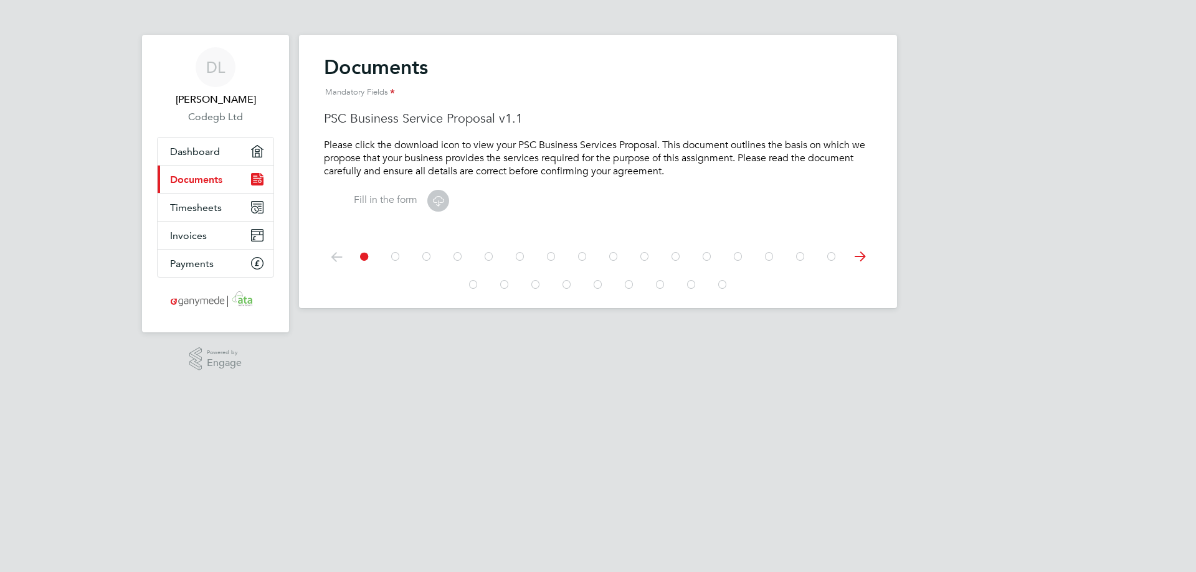
click at [441, 203] on icon at bounding box center [438, 201] width 16 height 16
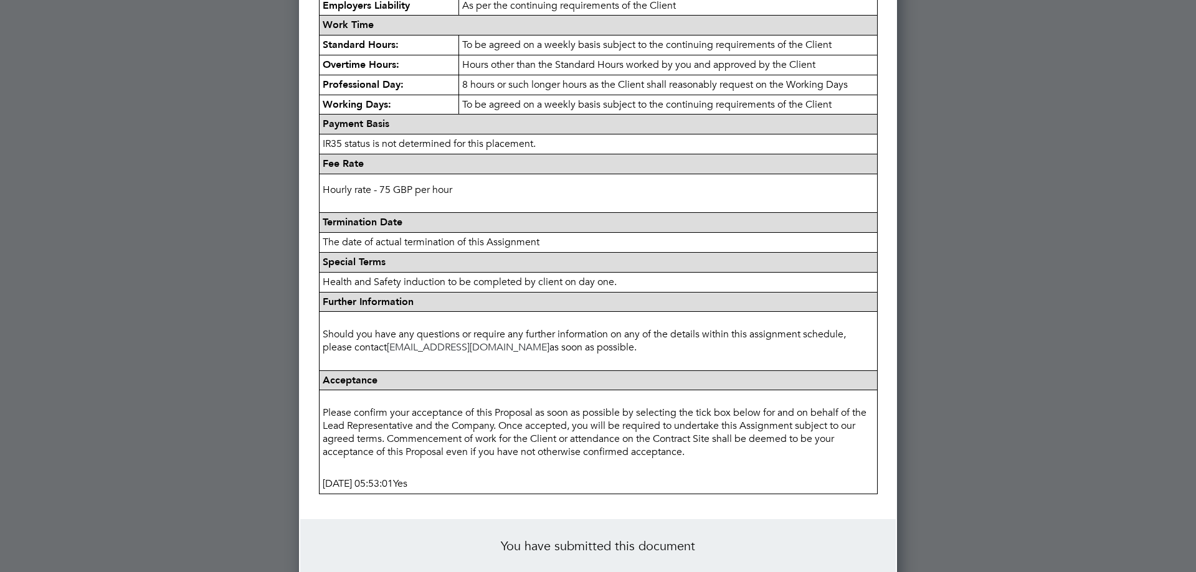
scroll to position [531, 0]
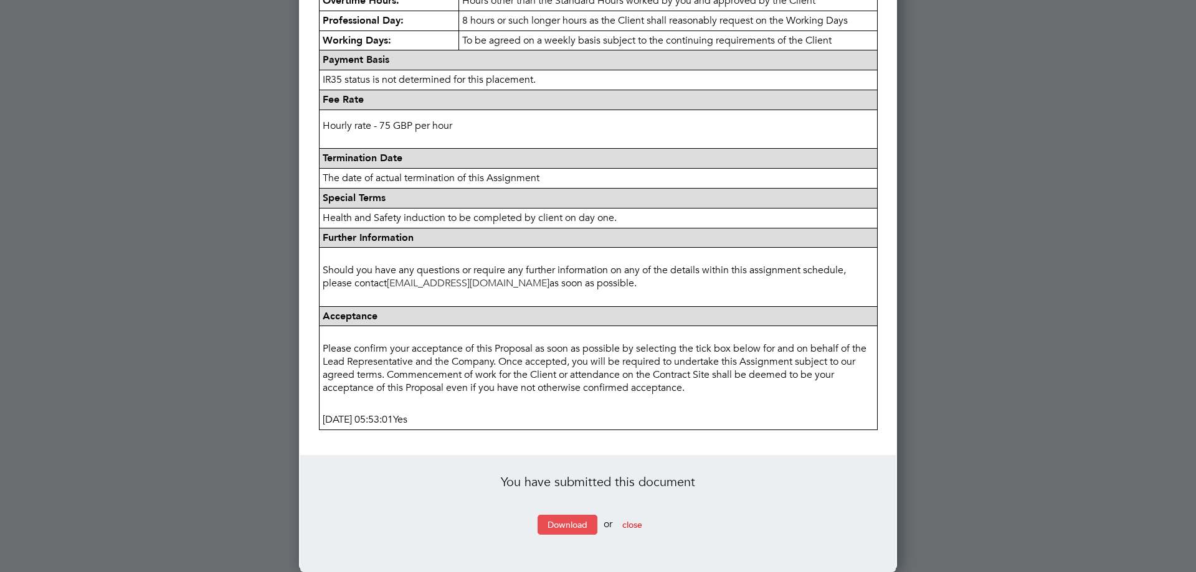
click at [585, 525] on link "Download" at bounding box center [567, 525] width 60 height 20
click at [651, 525] on button "close" at bounding box center [632, 525] width 40 height 20
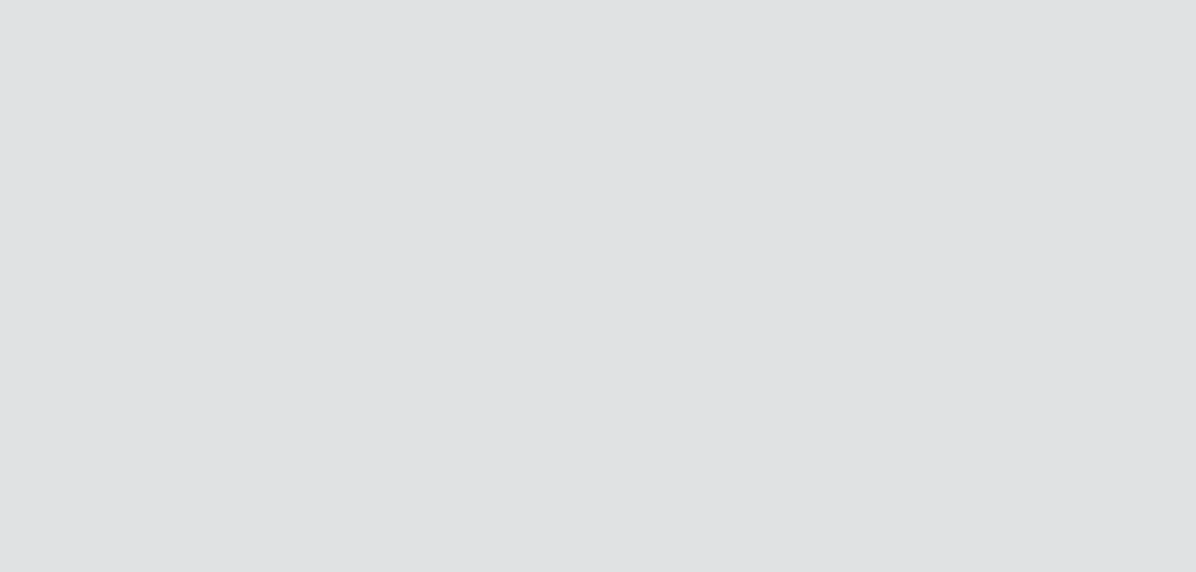
scroll to position [0, 0]
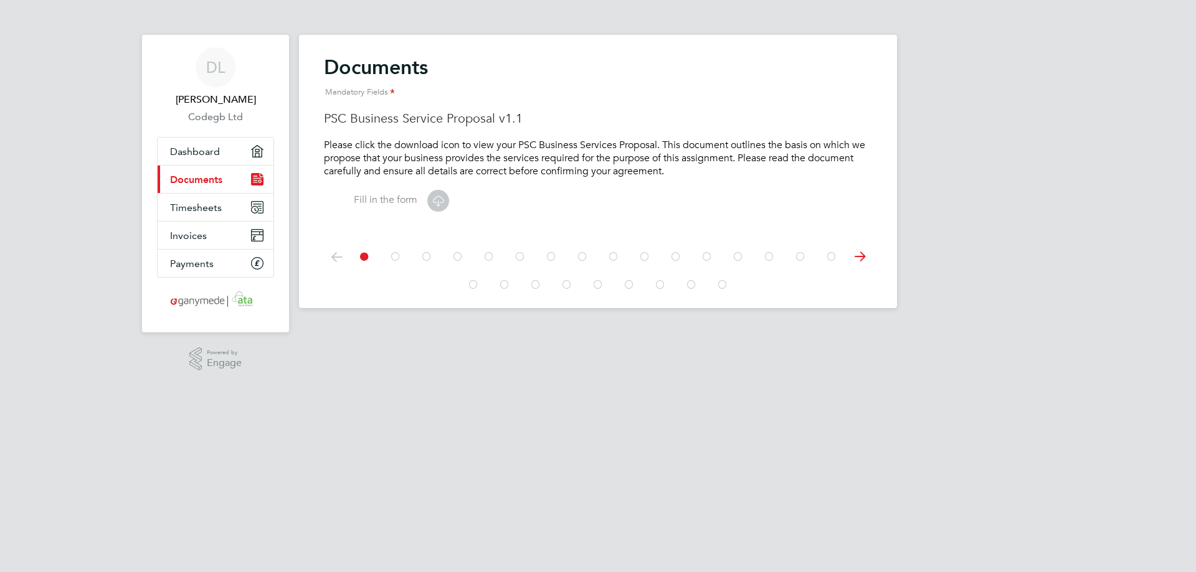
click at [725, 283] on icon at bounding box center [722, 285] width 12 height 28
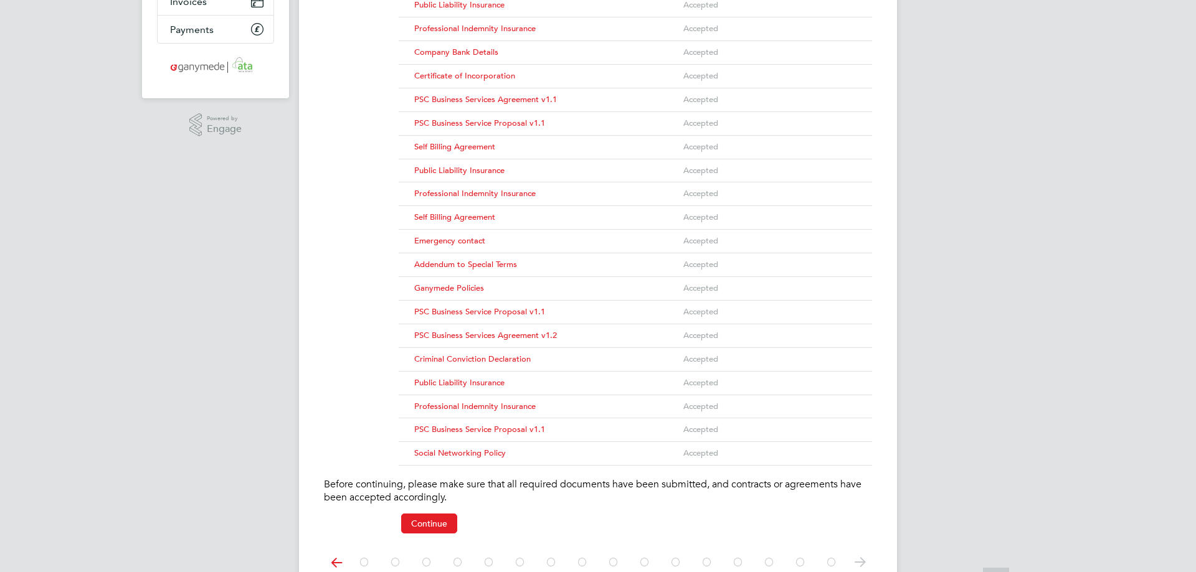
scroll to position [296, 0]
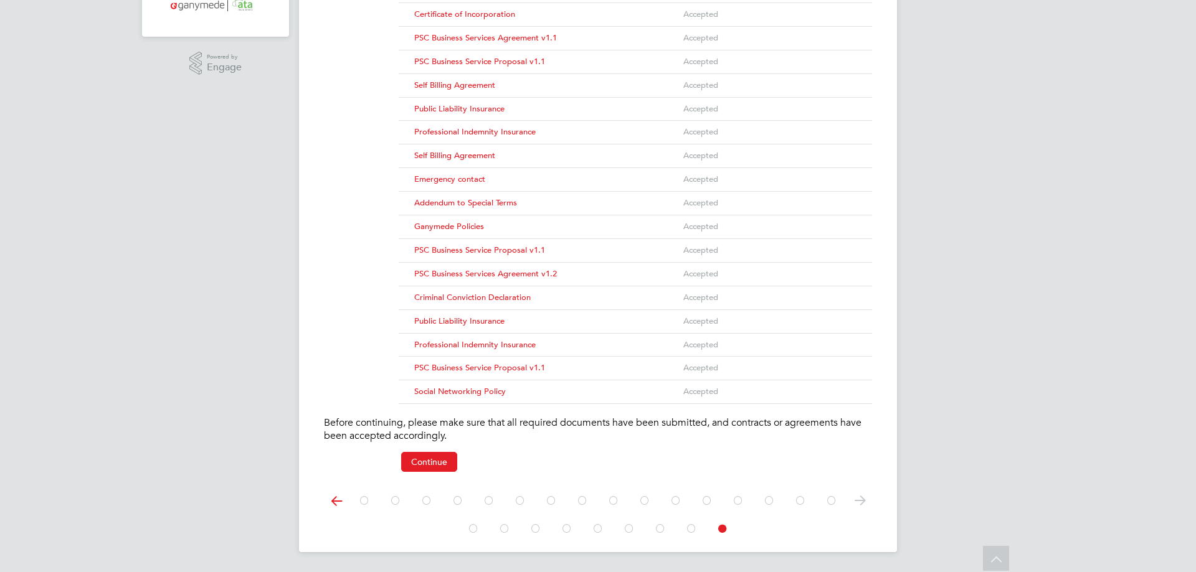
click at [692, 528] on icon at bounding box center [691, 529] width 12 height 28
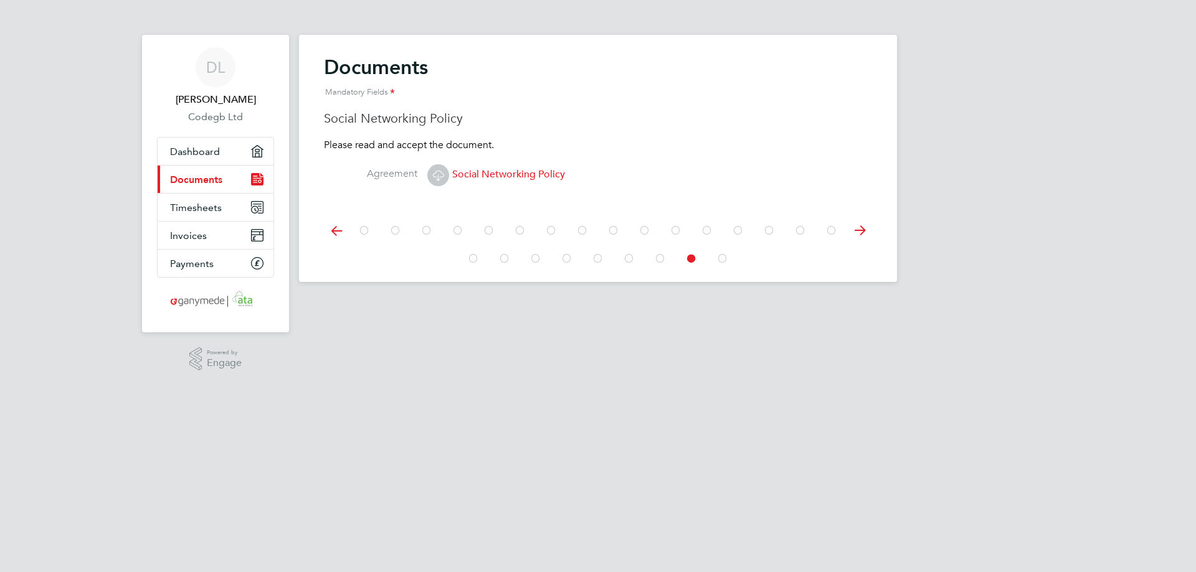
click at [489, 175] on span "Social Networking Policy" at bounding box center [496, 174] width 138 height 12
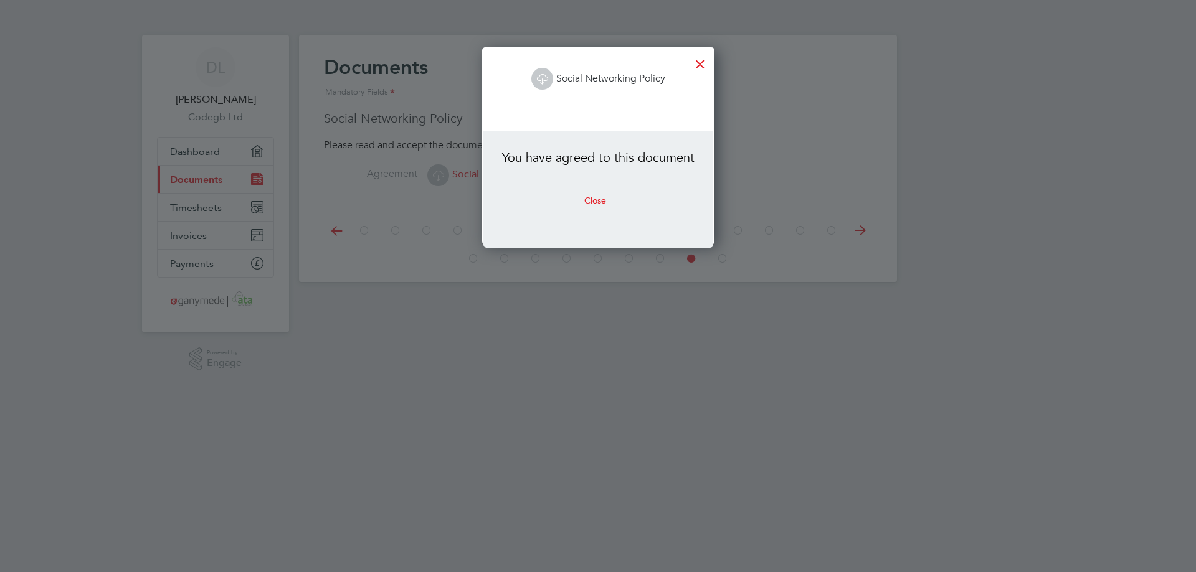
scroll to position [197, 232]
click at [583, 204] on button "Close" at bounding box center [595, 201] width 42 height 20
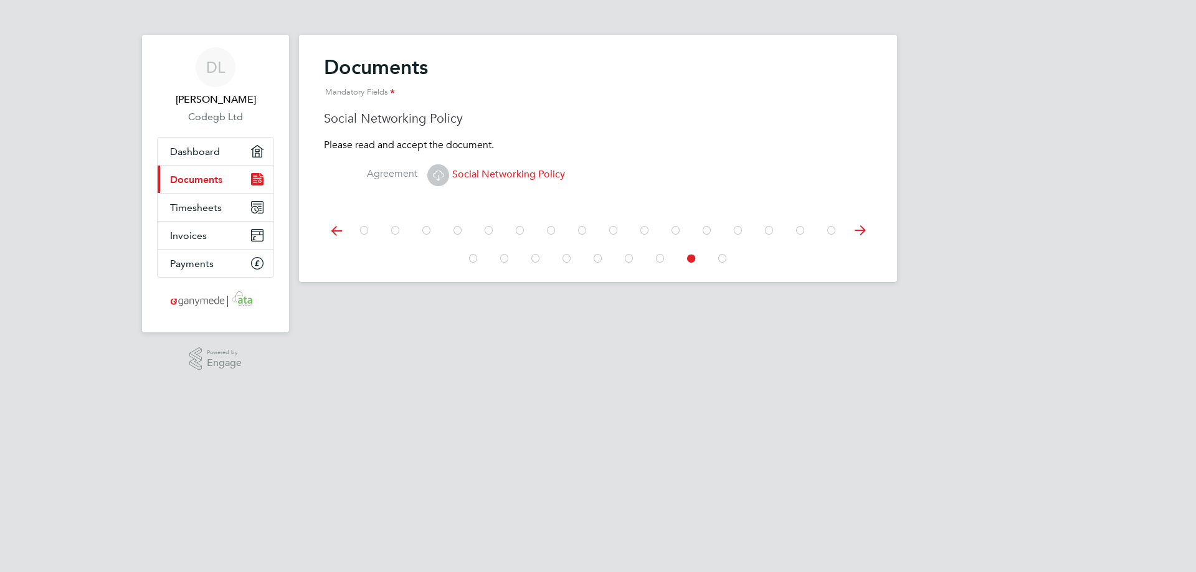
click at [659, 259] on icon at bounding box center [660, 259] width 12 height 28
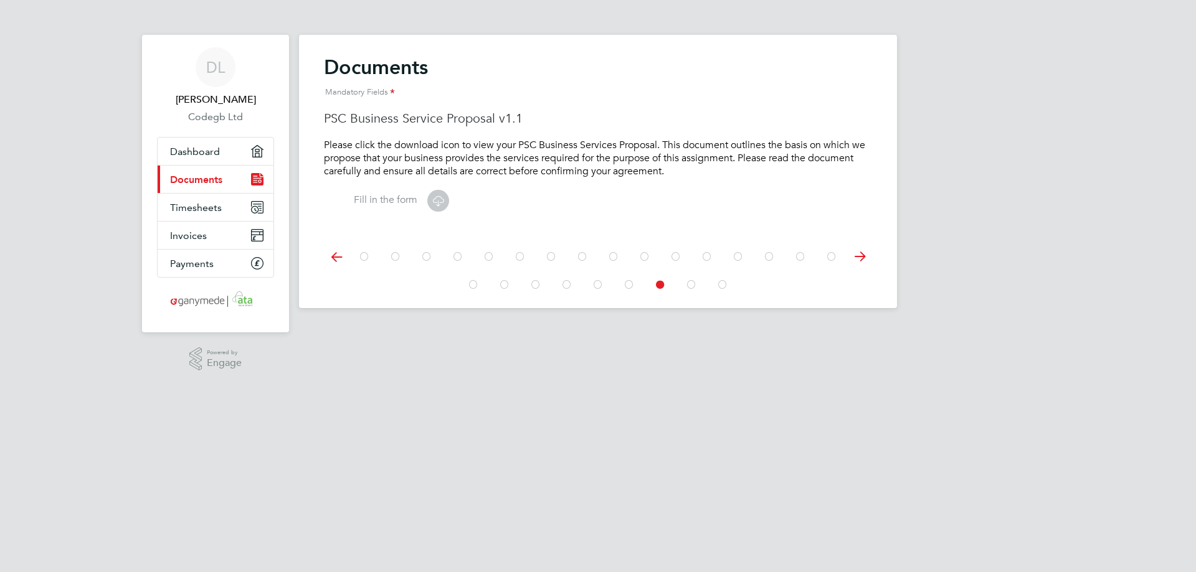
click at [445, 207] on icon at bounding box center [438, 201] width 16 height 16
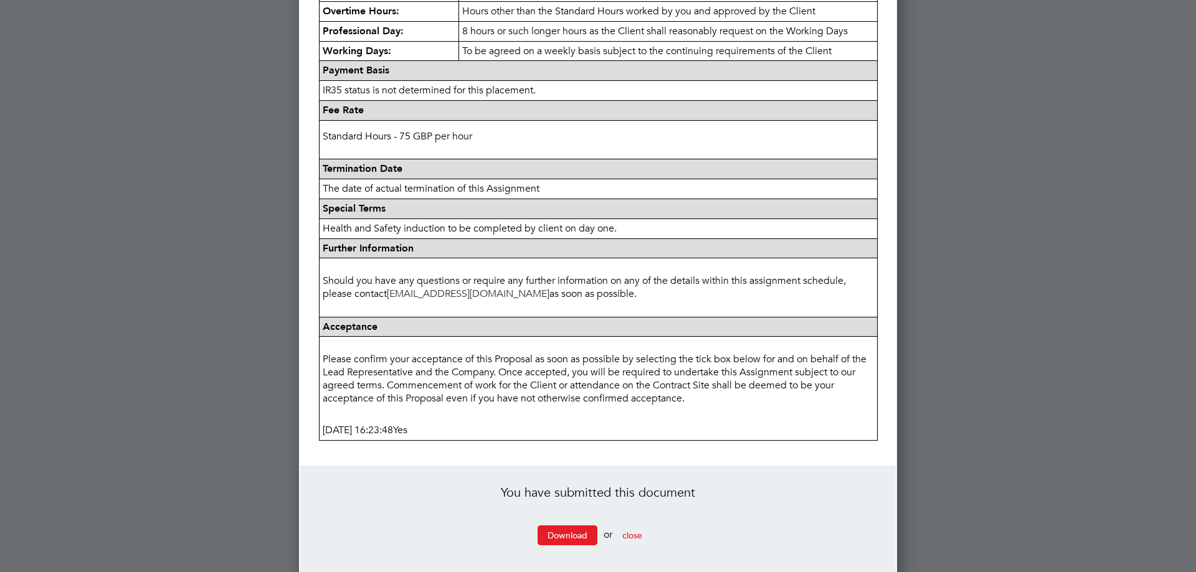
scroll to position [531, 0]
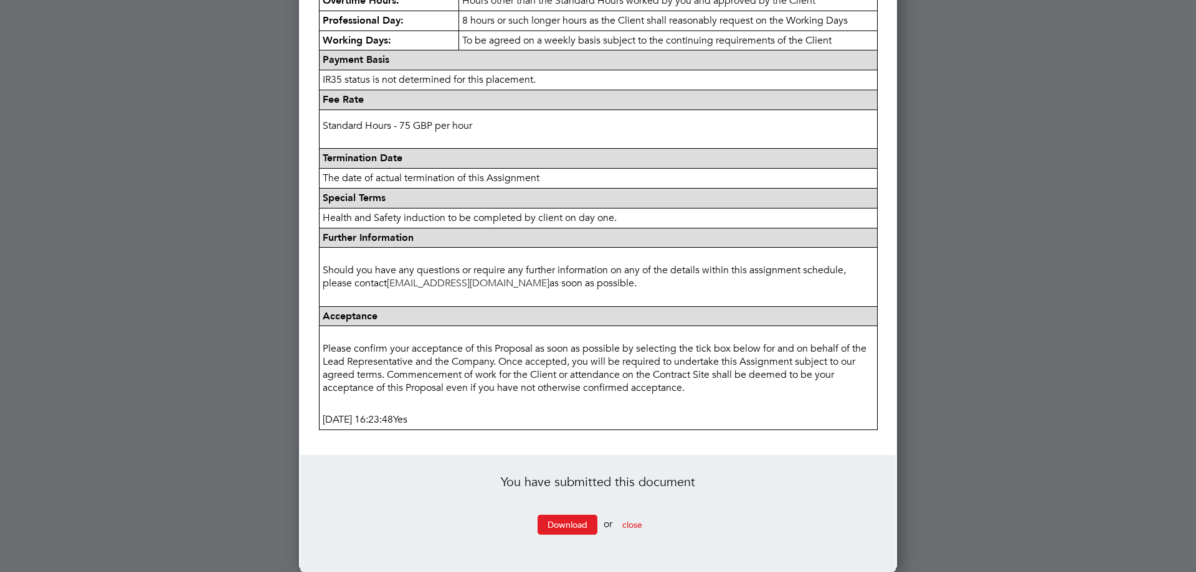
click at [407, 423] on span "Yes" at bounding box center [400, 419] width 14 height 12
click at [635, 528] on span "close" at bounding box center [632, 524] width 20 height 11
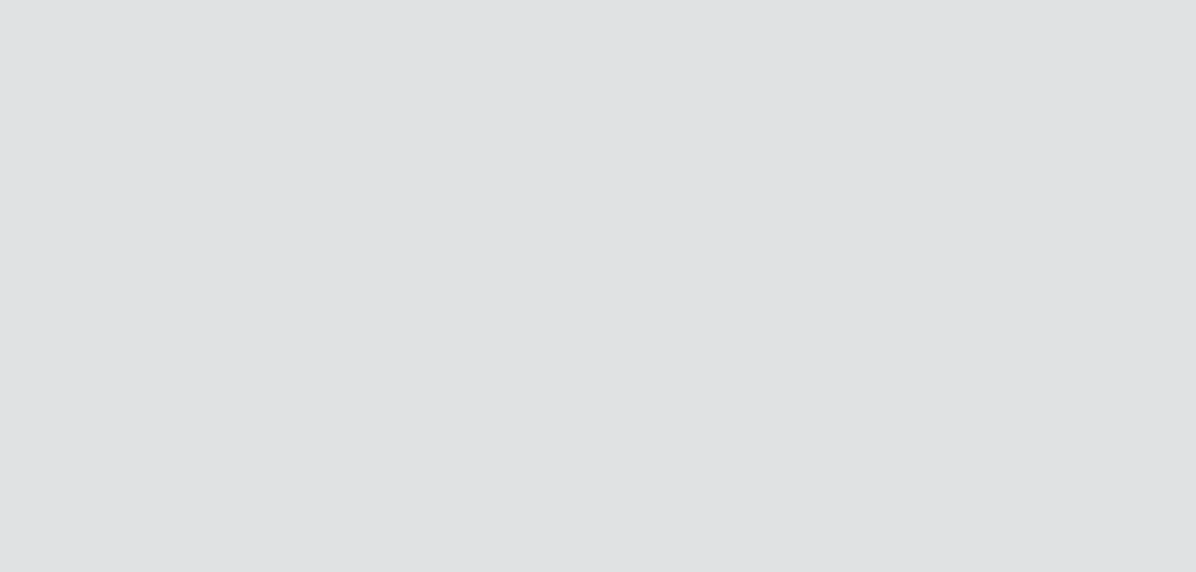
scroll to position [0, 0]
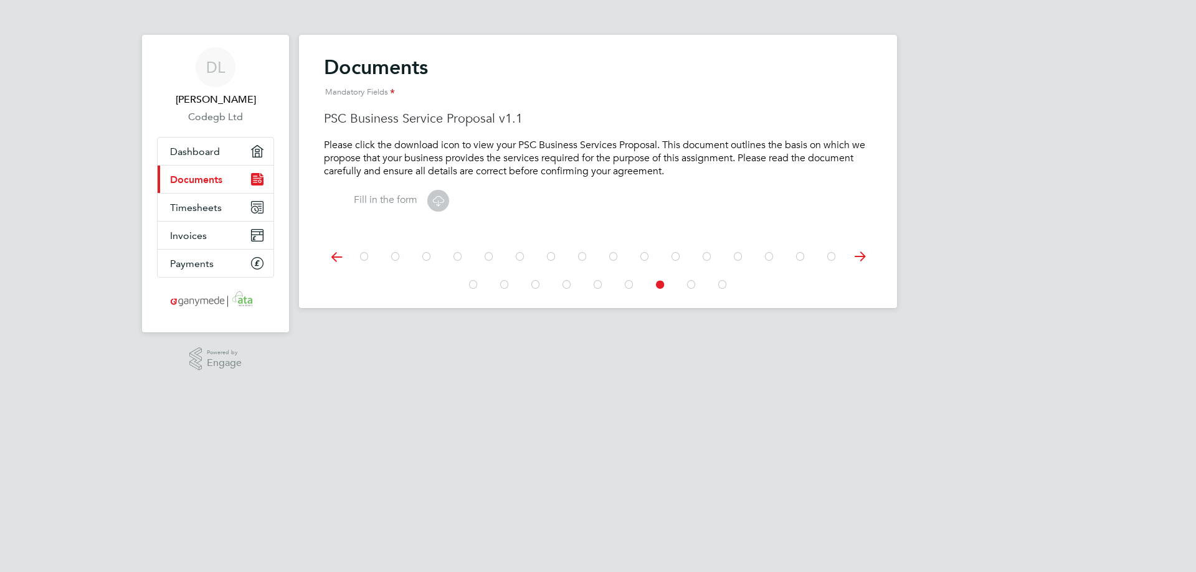
click at [362, 255] on icon at bounding box center [364, 257] width 12 height 28
click at [432, 198] on icon at bounding box center [438, 201] width 16 height 16
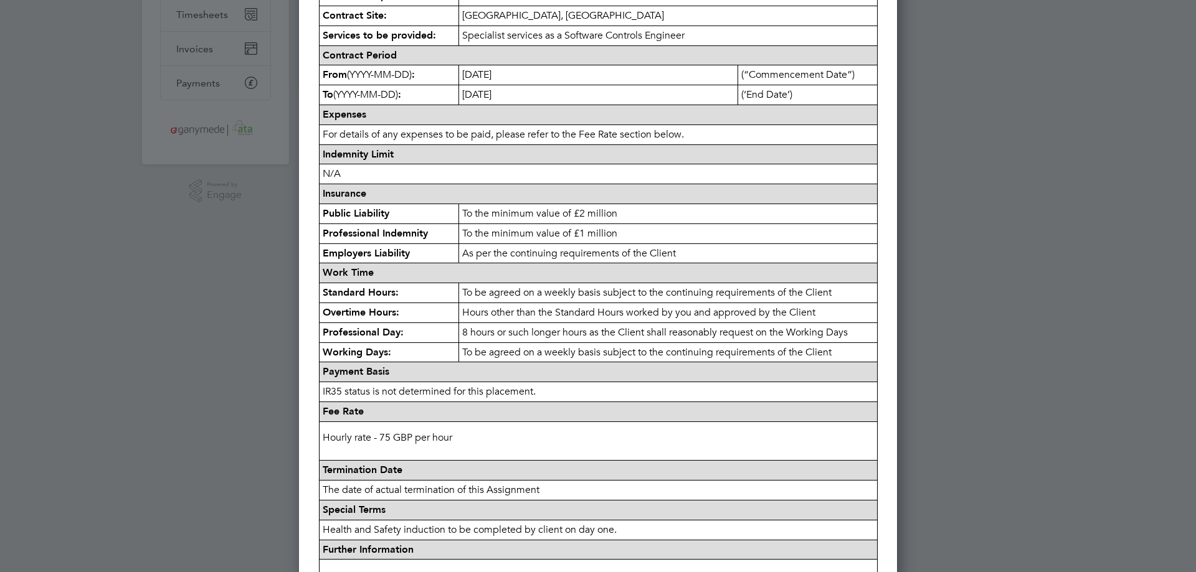
scroll to position [531, 0]
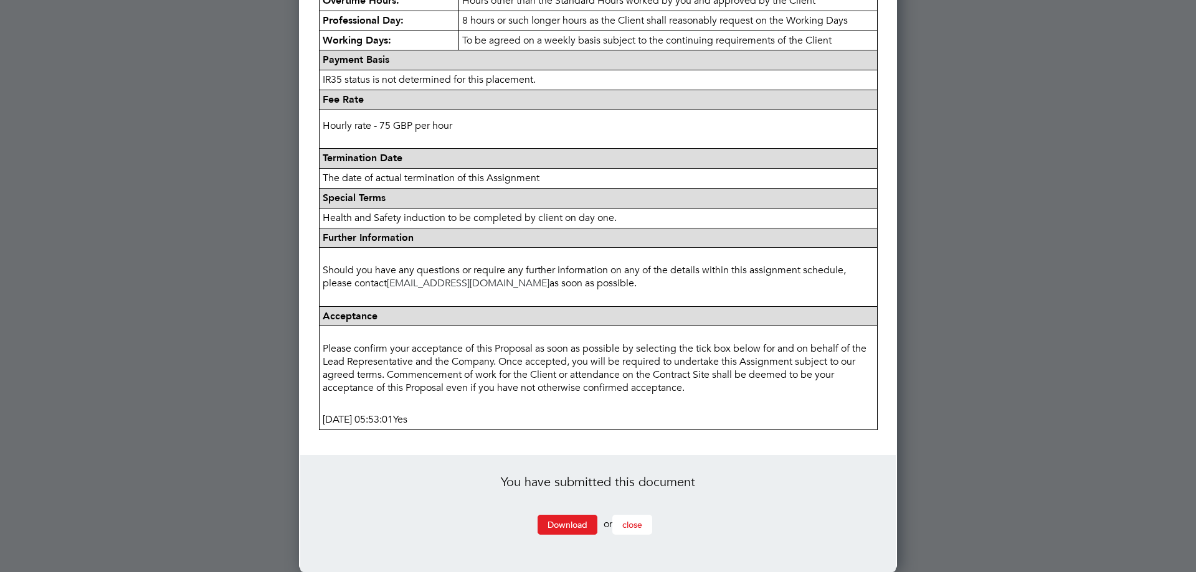
click at [636, 524] on span "close" at bounding box center [632, 524] width 20 height 11
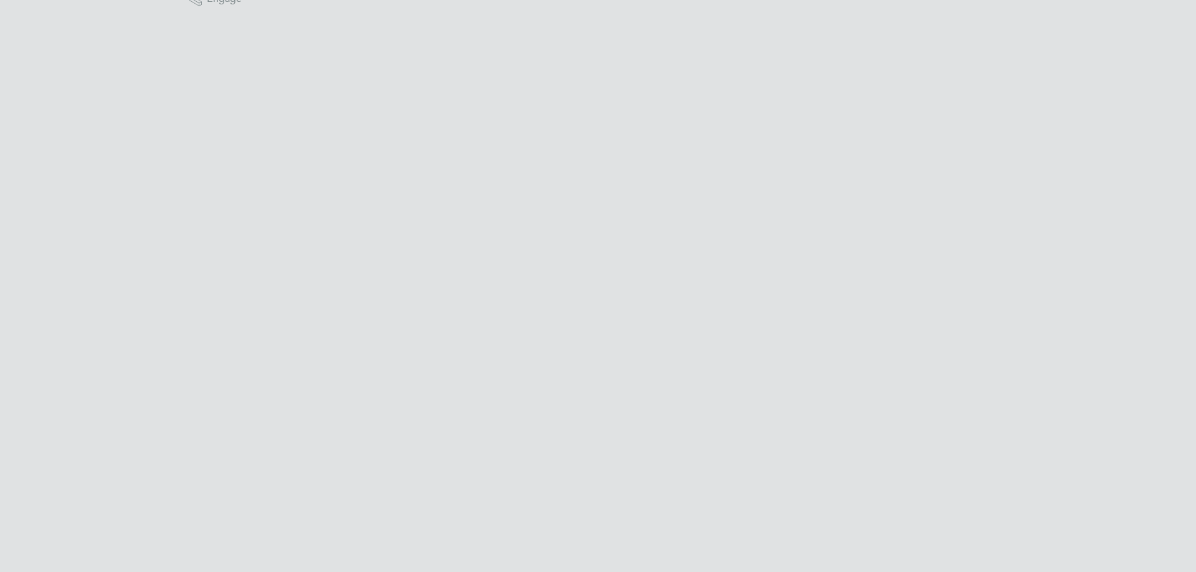
scroll to position [0, 0]
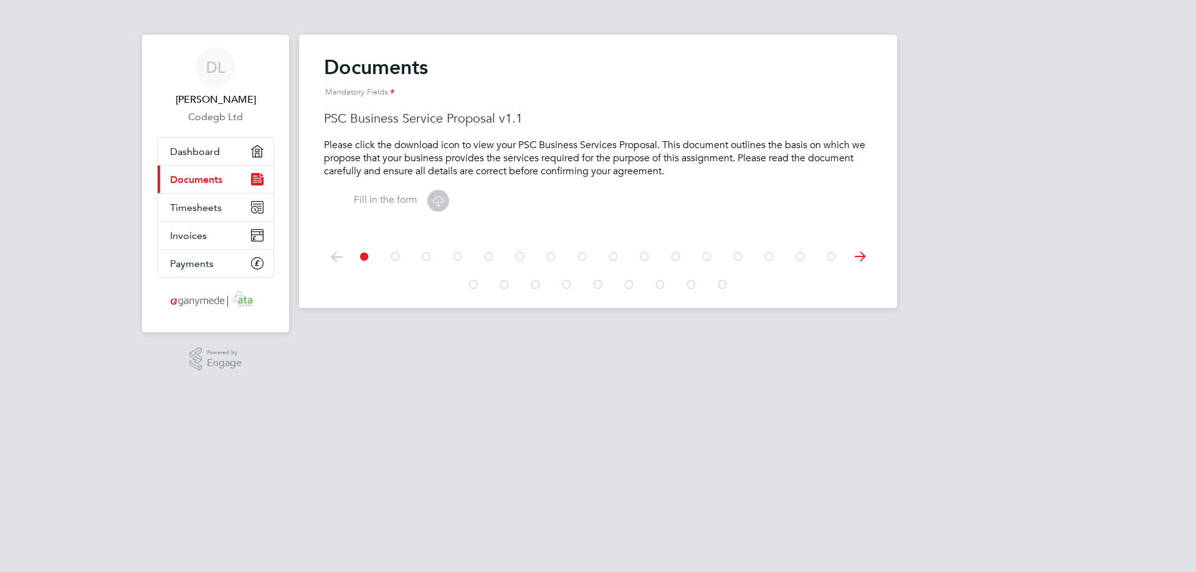
click at [658, 285] on icon at bounding box center [660, 285] width 12 height 28
click at [630, 287] on icon at bounding box center [629, 285] width 12 height 28
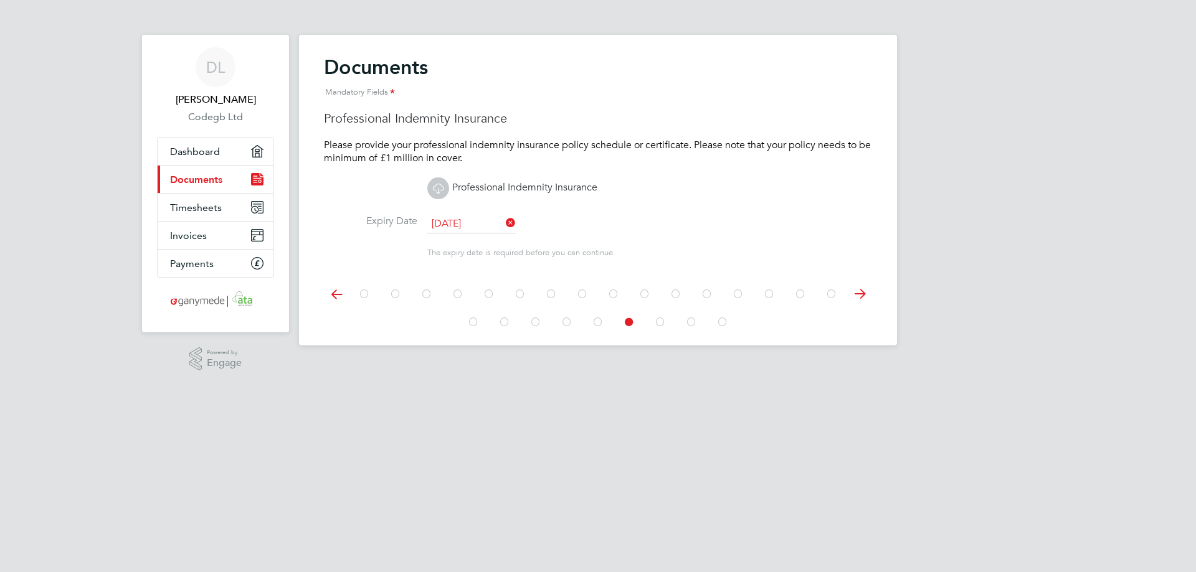
click at [862, 293] on icon at bounding box center [859, 294] width 25 height 28
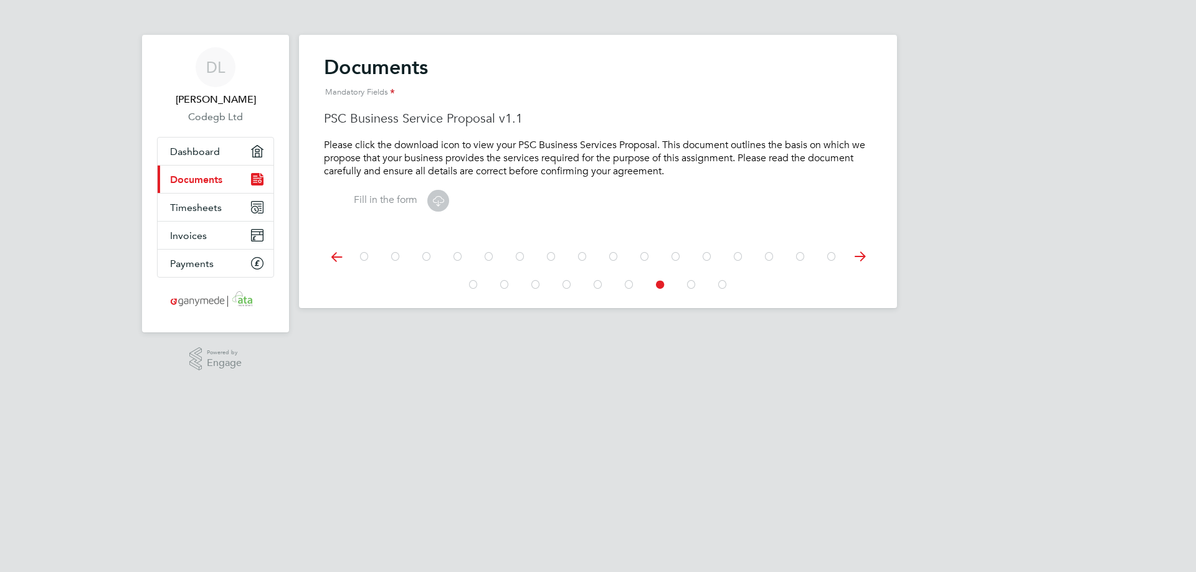
click at [859, 255] on icon at bounding box center [859, 257] width 25 height 28
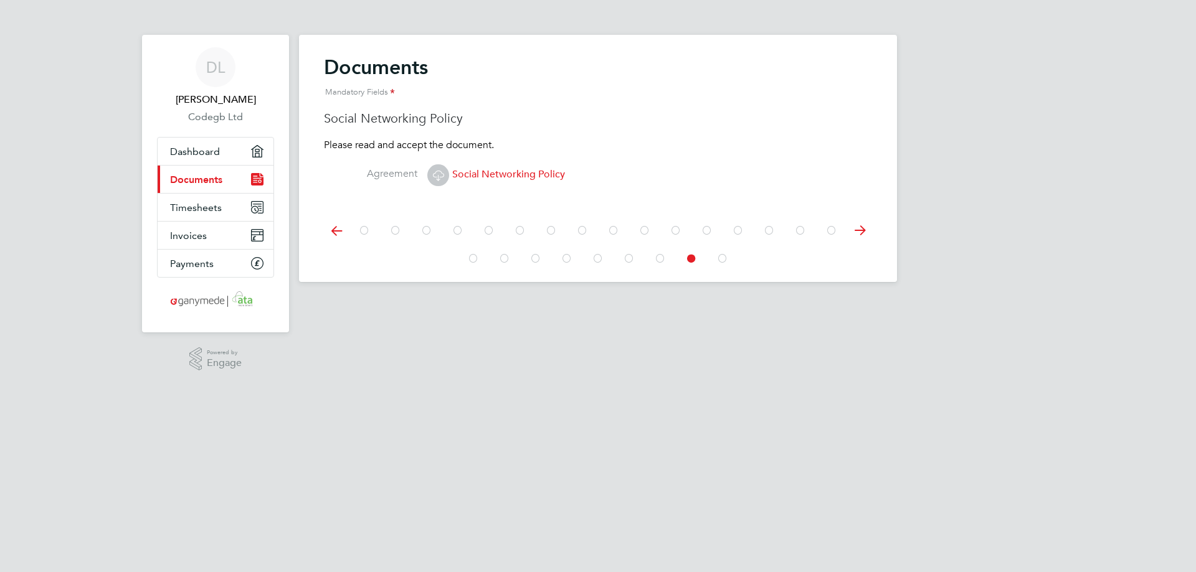
click at [861, 227] on icon at bounding box center [859, 231] width 25 height 28
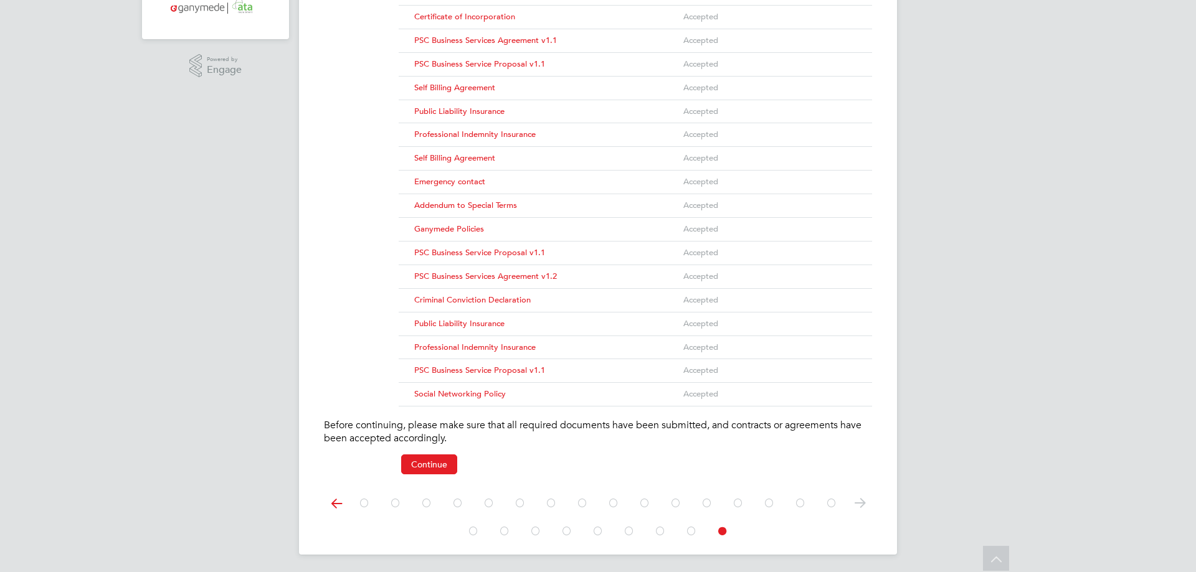
scroll to position [296, 0]
click at [433, 461] on button "Continue" at bounding box center [429, 462] width 56 height 20
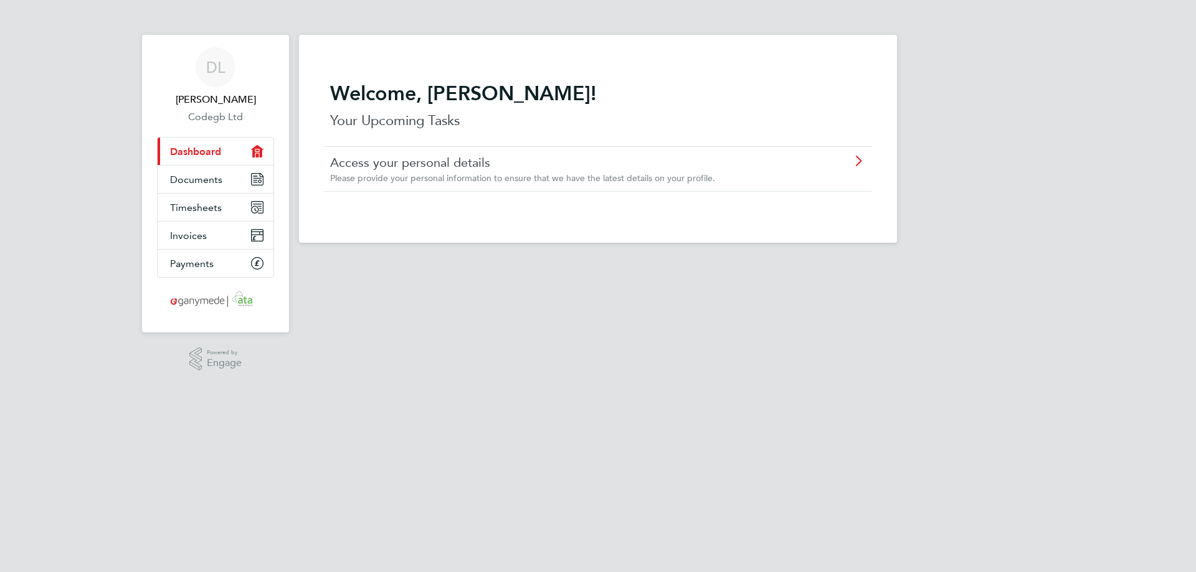
click at [857, 160] on icon at bounding box center [858, 161] width 16 height 10
click at [208, 240] on link "Invoices" at bounding box center [216, 235] width 116 height 27
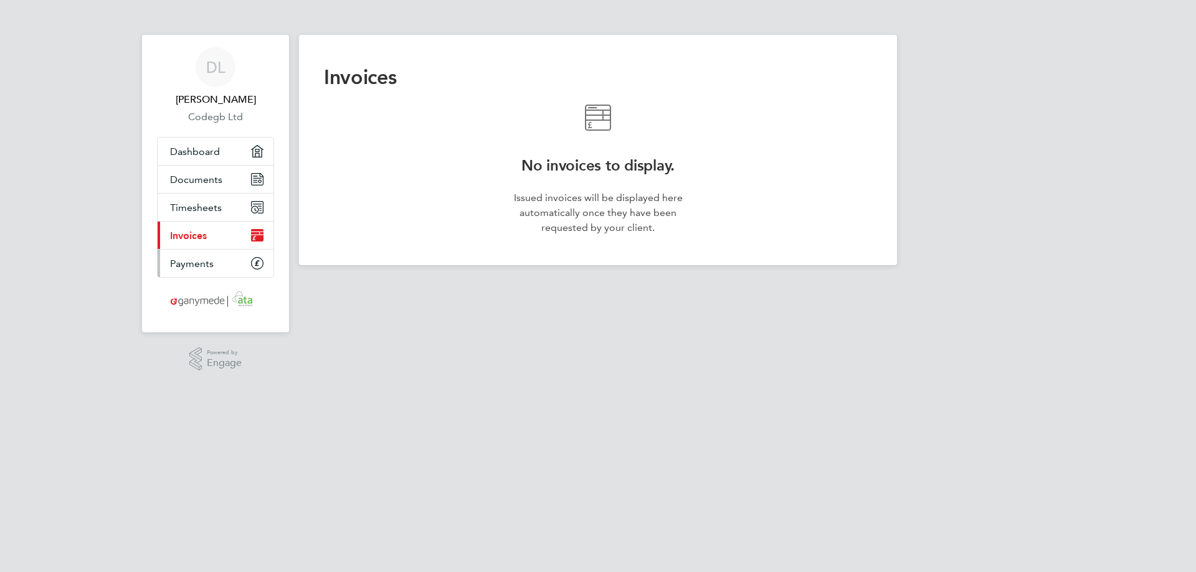
click at [207, 263] on span "Payments" at bounding box center [192, 264] width 44 height 12
click at [211, 207] on span "Timesheets" at bounding box center [196, 208] width 52 height 12
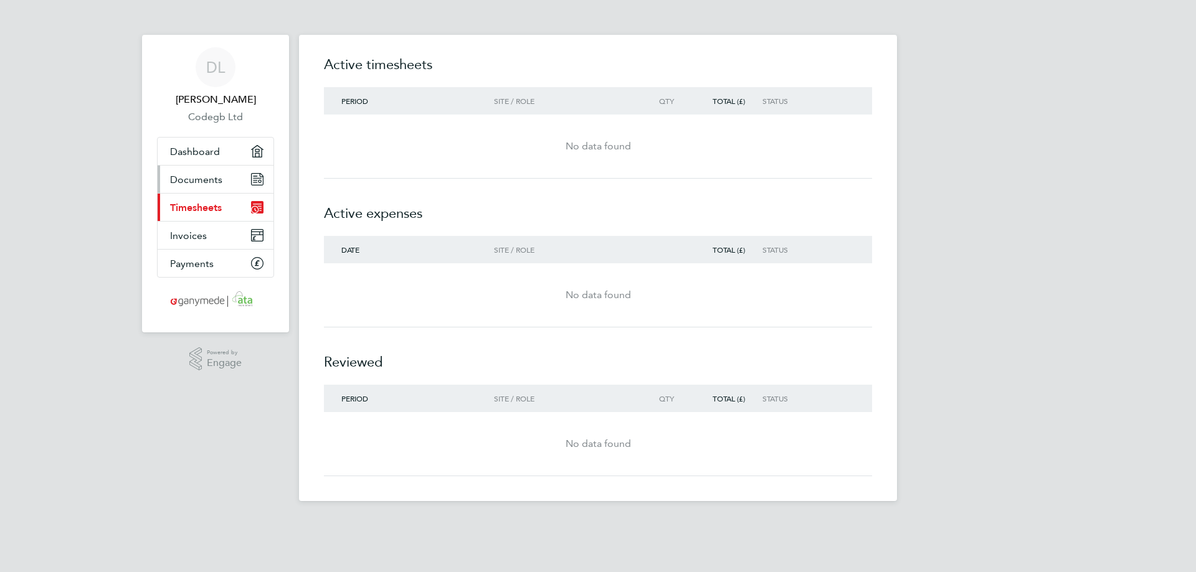
click at [206, 179] on span "Documents" at bounding box center [196, 180] width 52 height 12
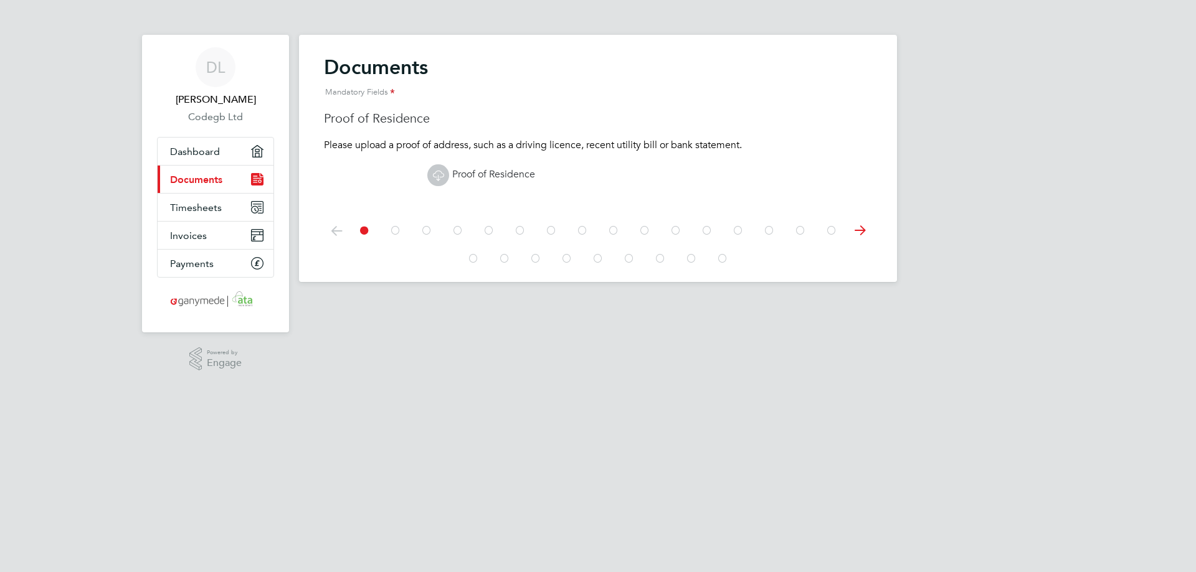
click at [720, 263] on icon at bounding box center [722, 259] width 12 height 28
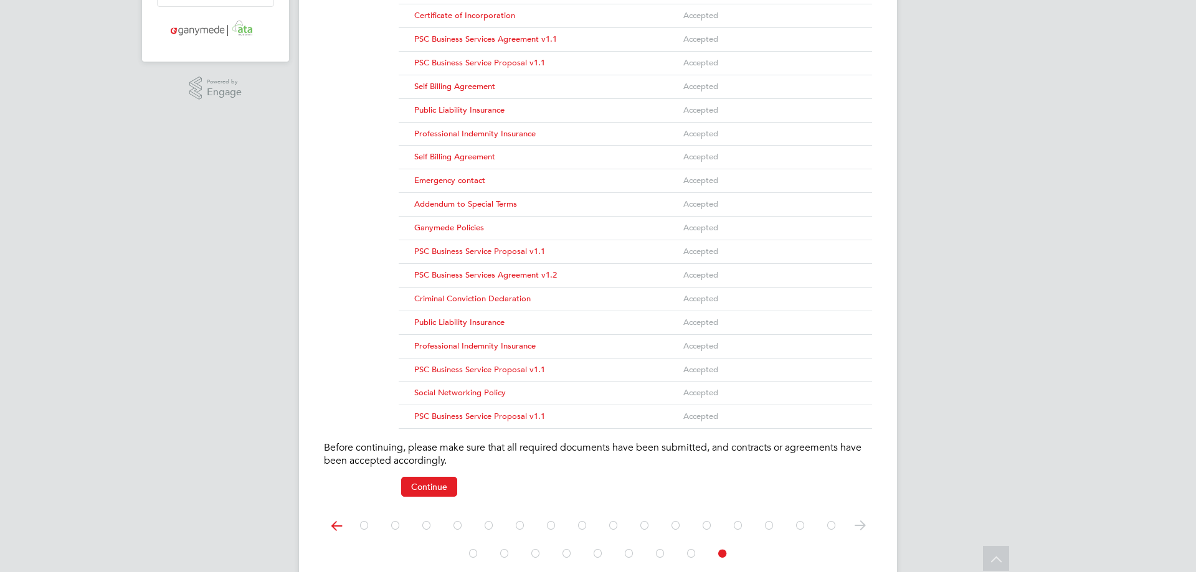
scroll to position [296, 0]
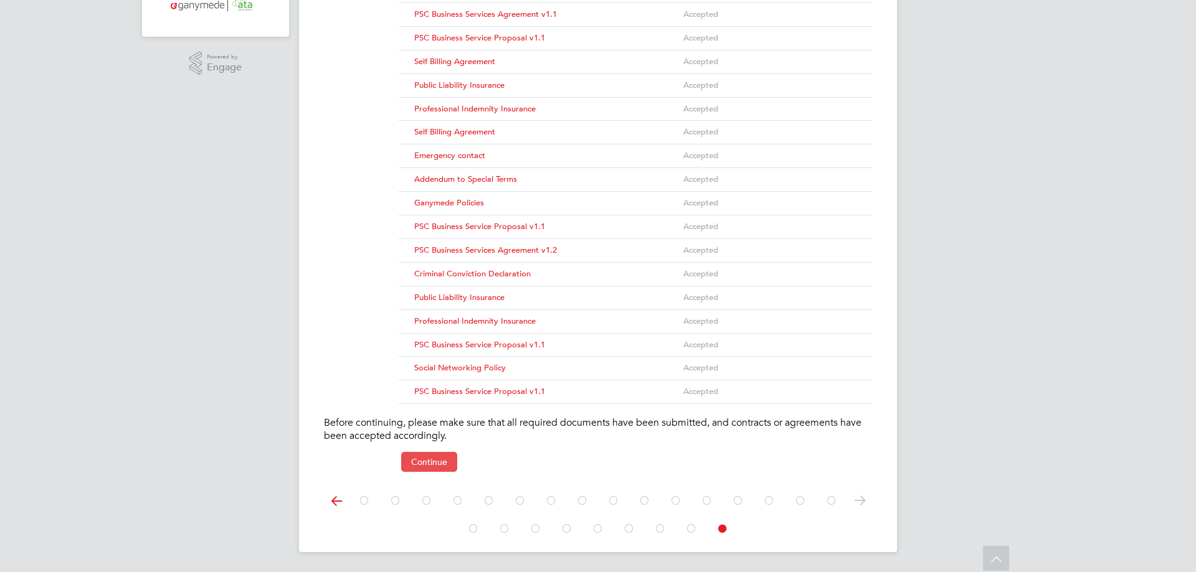
click at [430, 466] on button "Continue" at bounding box center [429, 462] width 56 height 20
